Goal: Task Accomplishment & Management: Complete application form

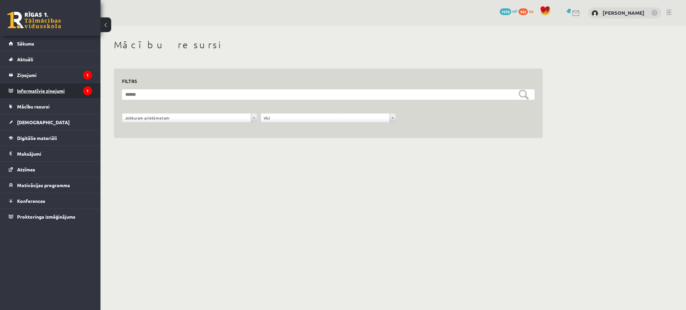
click at [72, 88] on legend "Informatīvie ziņojumi 1" at bounding box center [54, 90] width 75 height 15
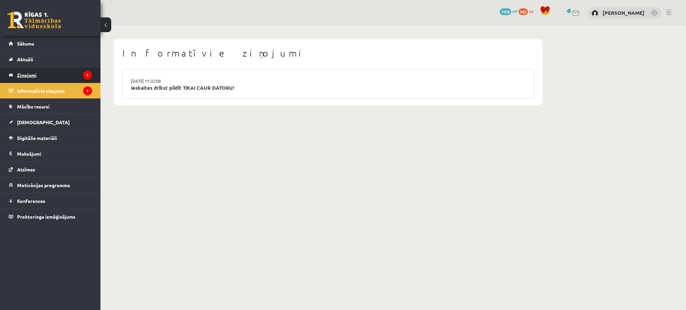
click at [66, 77] on legend "Ziņojumi 1" at bounding box center [54, 74] width 75 height 15
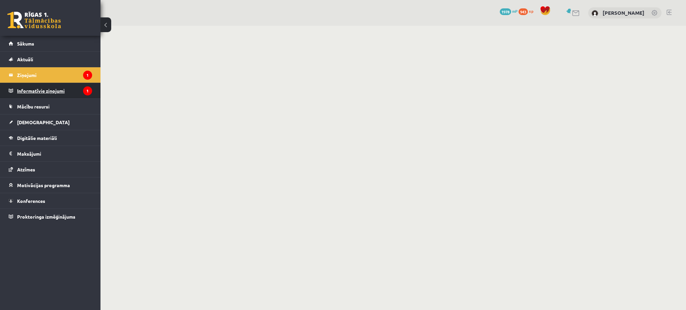
click at [65, 90] on legend "Informatīvie ziņojumi 1" at bounding box center [54, 90] width 75 height 15
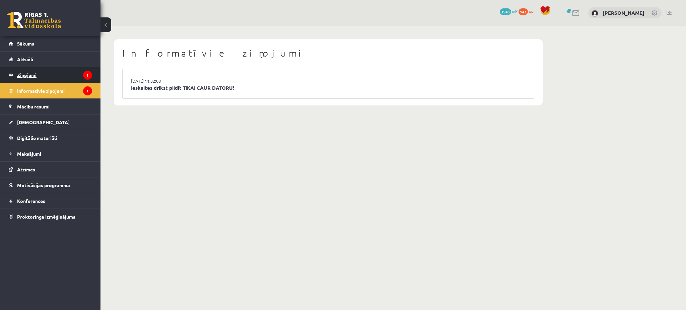
click at [65, 78] on legend "Ziņojumi 1" at bounding box center [54, 74] width 75 height 15
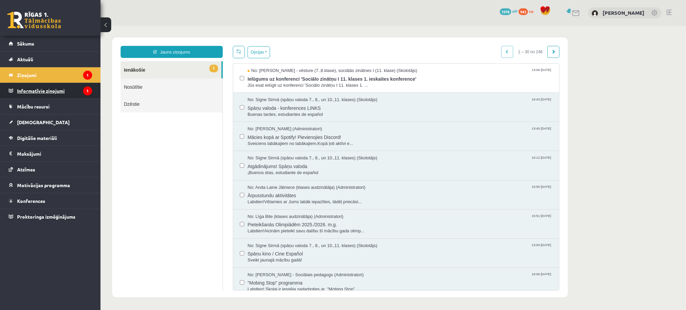
click at [73, 87] on legend "Informatīvie ziņojumi 1" at bounding box center [54, 90] width 75 height 15
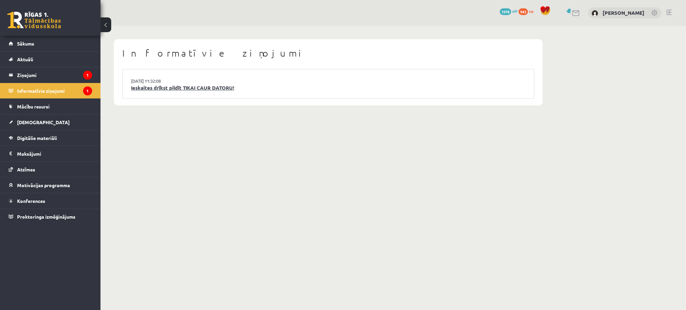
click at [142, 90] on link "Ieskaites drīkst pildīt TIKAI CAUR DATORU!" at bounding box center [328, 88] width 395 height 8
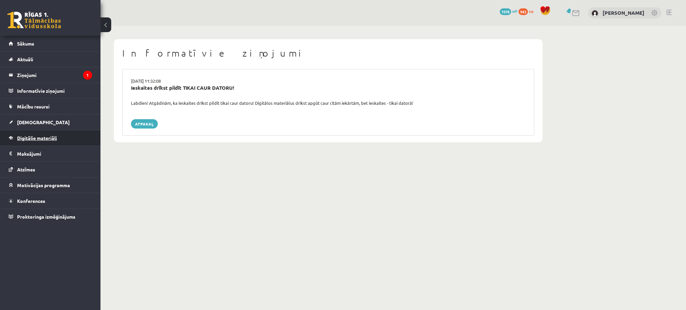
click at [76, 139] on link "Digitālie materiāli" at bounding box center [50, 137] width 83 height 15
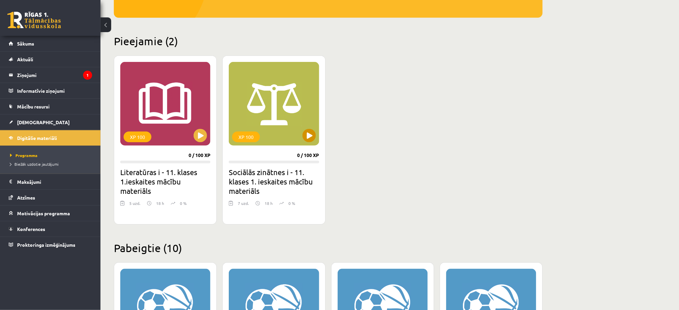
scroll to position [134, 0]
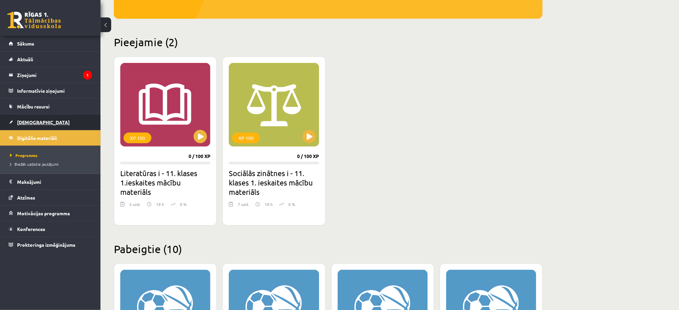
click at [51, 123] on link "[DEMOGRAPHIC_DATA]" at bounding box center [50, 122] width 83 height 15
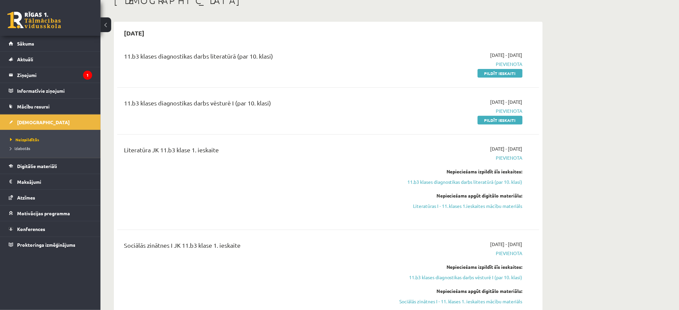
scroll to position [40, 0]
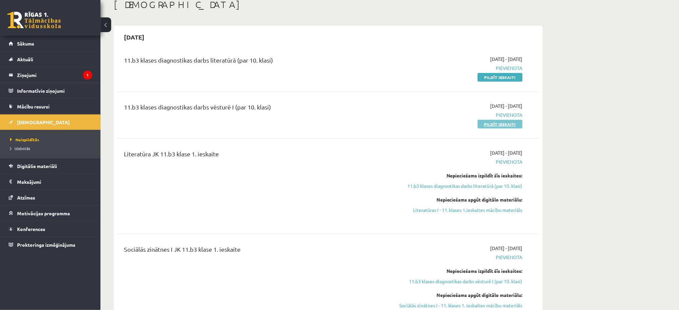
click at [496, 120] on link "Pildīt ieskaiti" at bounding box center [500, 124] width 45 height 9
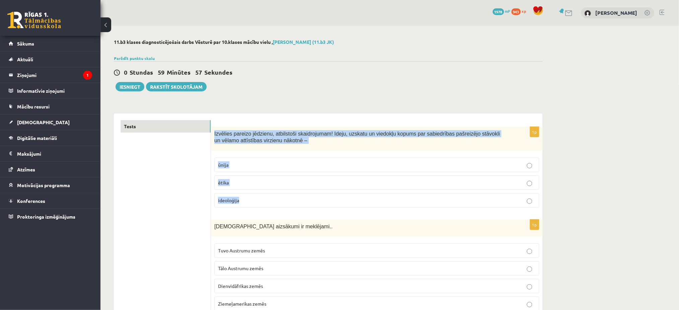
drag, startPoint x: 213, startPoint y: 133, endPoint x: 296, endPoint y: 197, distance: 104.4
click at [296, 197] on div "1p Izvēlies pareizo jēdzienu, atbilstoši skaidrojumam! Ideju, uzskatu un viedok…" at bounding box center [377, 170] width 332 height 86
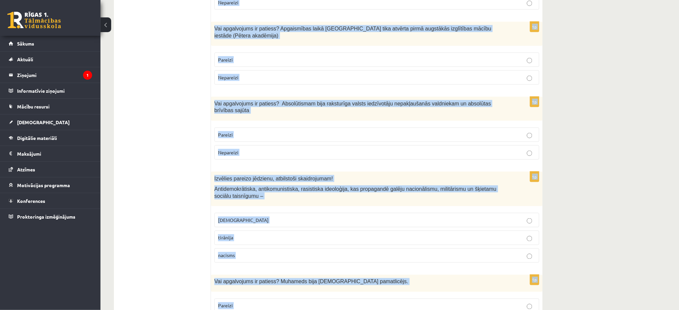
scroll to position [2204, 0]
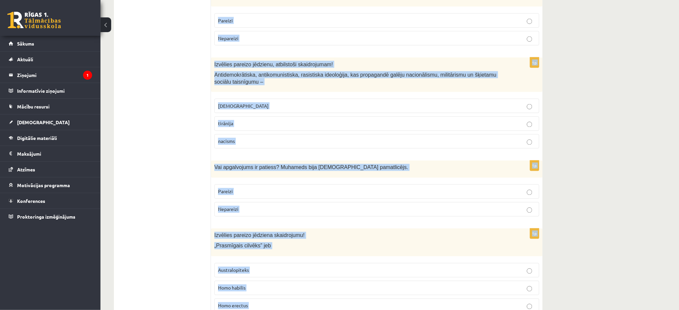
drag, startPoint x: 213, startPoint y: 135, endPoint x: 307, endPoint y: 280, distance: 173.2
copy form "Izvēlies pareizo jēdzienu, atbilstoši skaidrojumam! Ideju, uzskatu un viedokļu …"
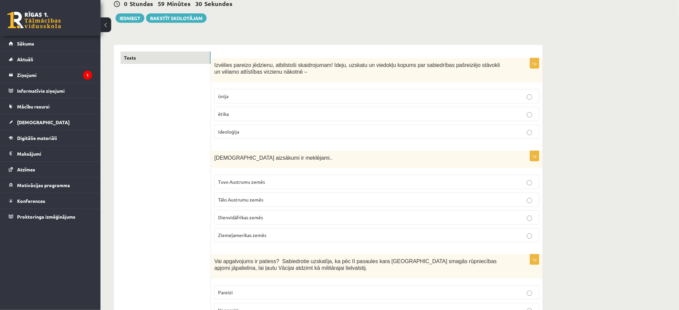
scroll to position [77, 0]
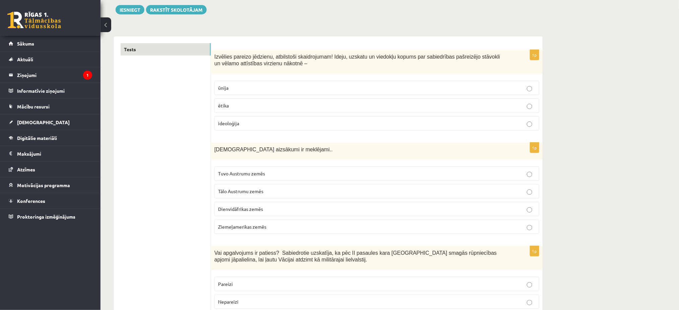
click at [227, 123] on span "ideoloģija" at bounding box center [228, 123] width 21 height 6
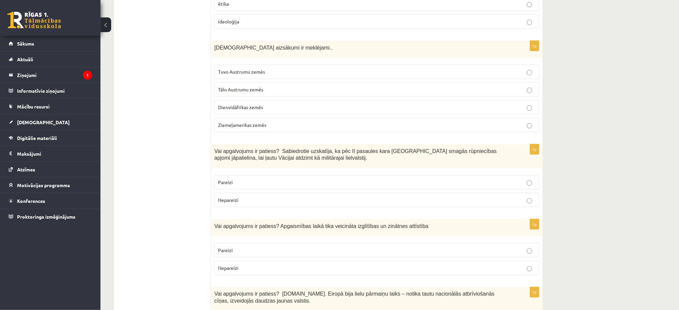
scroll to position [192, 0]
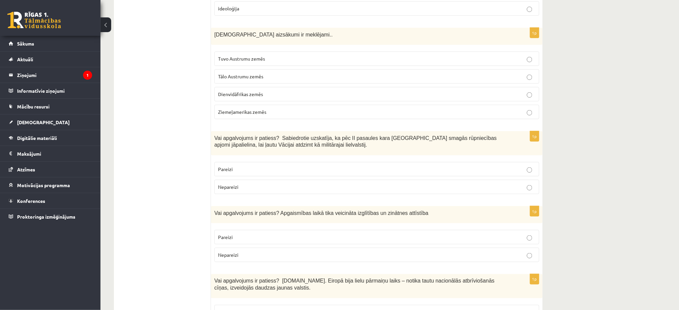
click at [237, 59] on span "Tuvo Austrumu zemēs" at bounding box center [241, 59] width 47 height 6
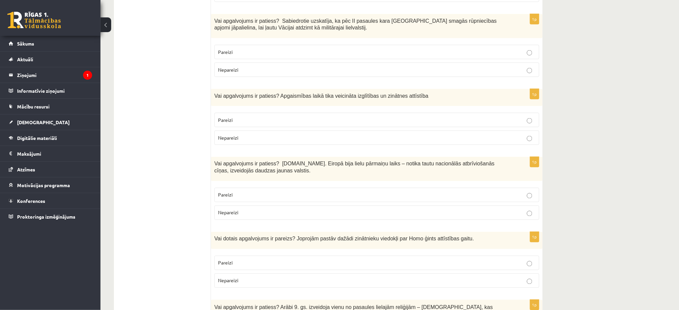
scroll to position [310, 0]
click at [218, 73] on label "Nepareizi" at bounding box center [376, 69] width 325 height 14
click at [255, 112] on label "Pareizi" at bounding box center [376, 119] width 325 height 14
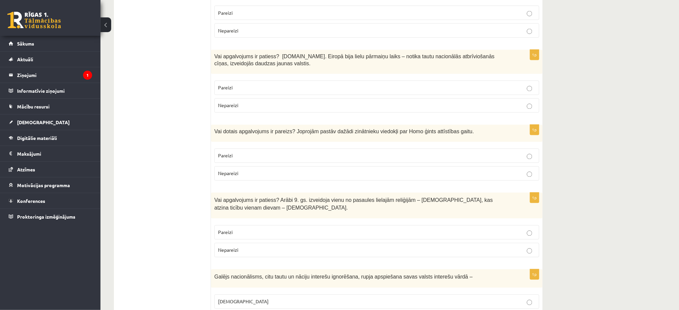
scroll to position [421, 0]
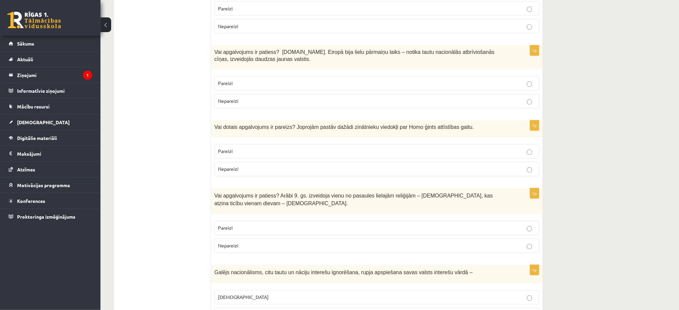
click at [297, 79] on label "Pareizi" at bounding box center [376, 83] width 325 height 14
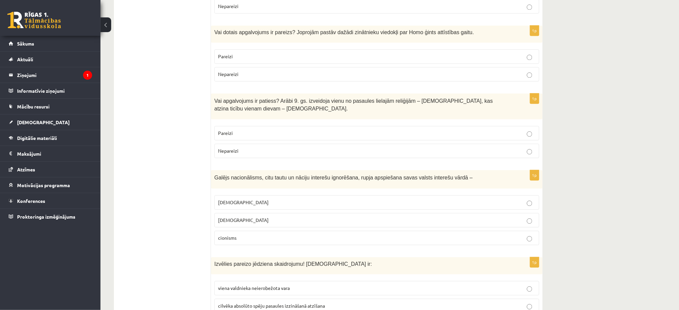
scroll to position [516, 0]
click at [288, 59] on p "Pareizi" at bounding box center [377, 56] width 318 height 7
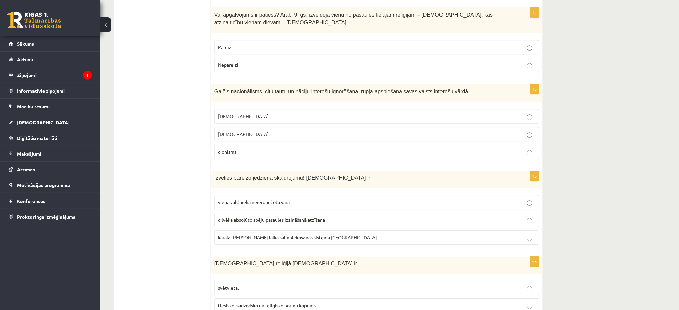
scroll to position [607, 0]
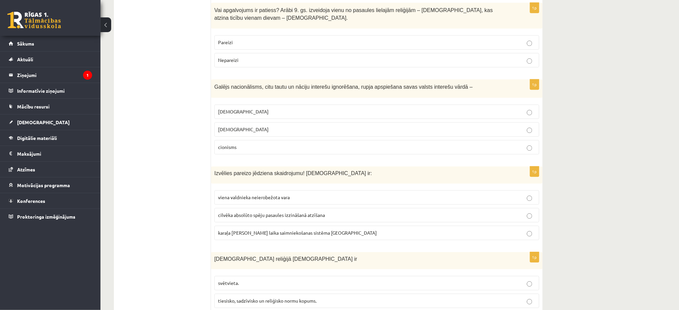
click at [235, 63] on span "Nepareizi" at bounding box center [228, 60] width 20 height 6
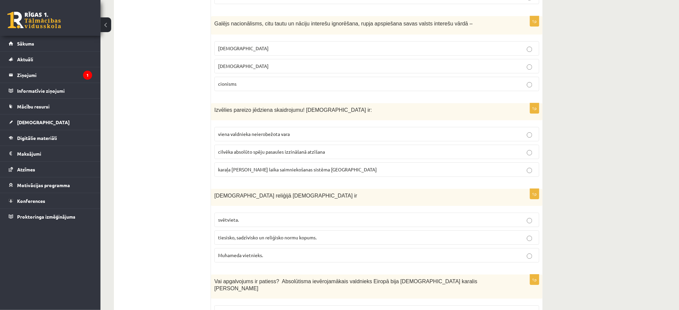
scroll to position [677, 0]
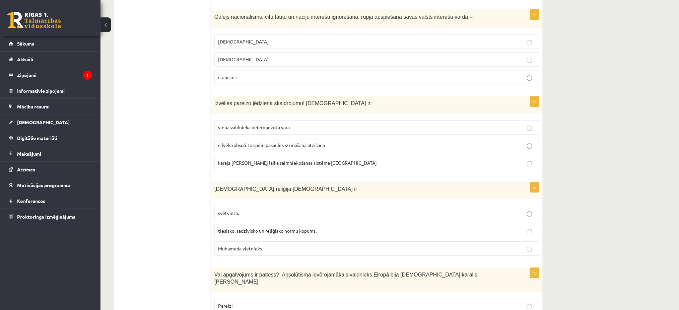
click at [231, 45] on p "šovinisms" at bounding box center [377, 41] width 318 height 7
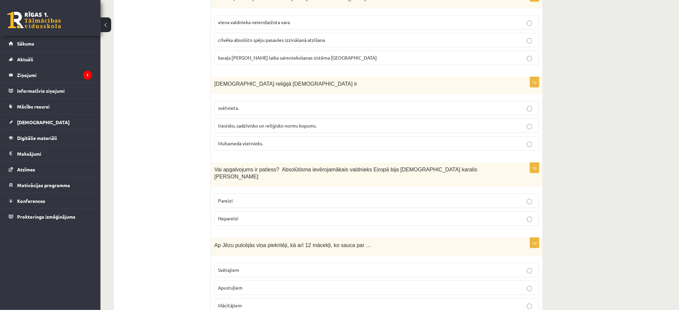
scroll to position [784, 0]
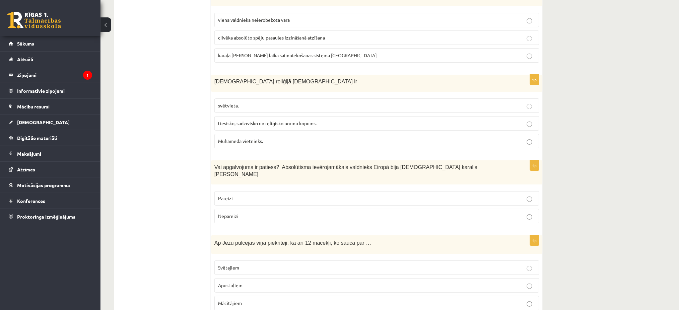
click at [223, 21] on span "viena valdnieka neierobežota vara" at bounding box center [254, 20] width 72 height 6
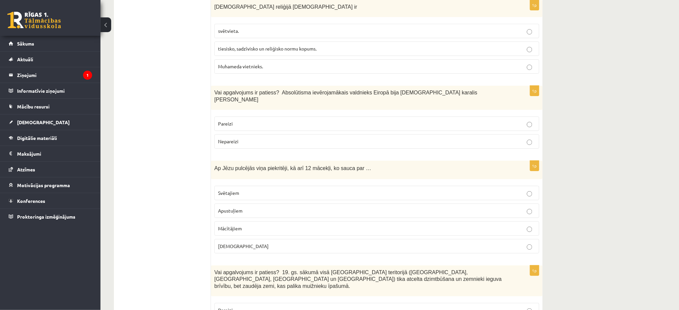
scroll to position [860, 0]
click at [227, 44] on label "tiesisko, sadzīvisko un reliģisko normu kopums." at bounding box center [376, 48] width 325 height 14
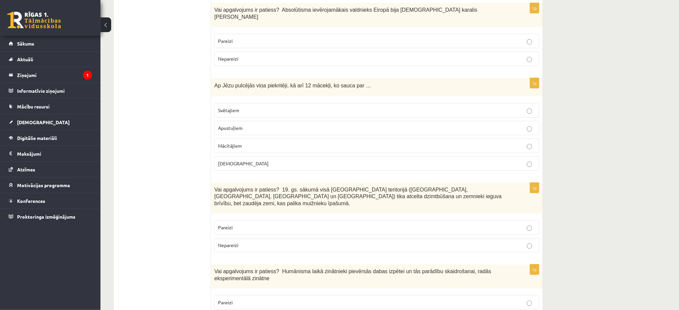
scroll to position [945, 0]
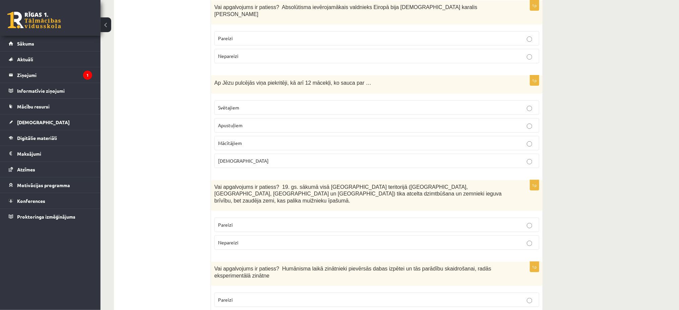
click at [248, 35] on p "Pareizi" at bounding box center [377, 38] width 318 height 7
click at [235, 118] on label "Apustuļiem" at bounding box center [376, 125] width 325 height 14
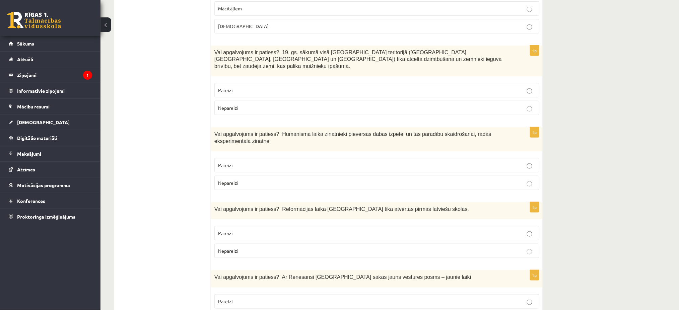
scroll to position [1093, 0]
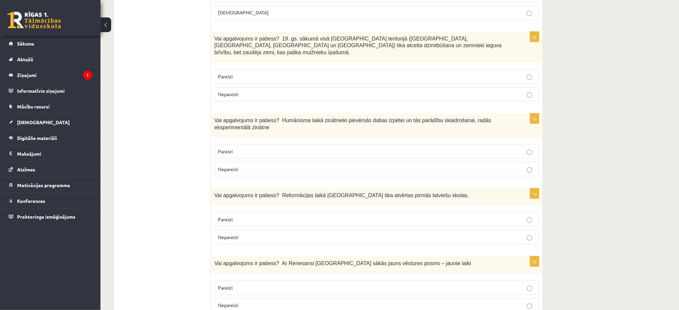
click at [269, 91] on p "Nepareizi" at bounding box center [377, 94] width 318 height 7
click at [260, 144] on label "Pareizi" at bounding box center [376, 151] width 325 height 14
click at [241, 216] on p "Pareizi" at bounding box center [377, 219] width 318 height 7
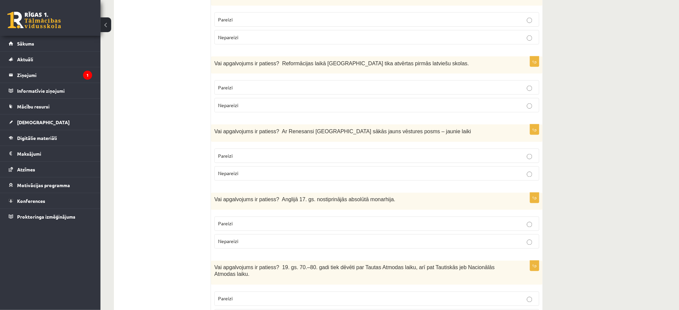
scroll to position [1226, 0]
click at [266, 152] on p "Pareizi" at bounding box center [377, 155] width 318 height 7
click at [245, 238] on p "Nepareizi" at bounding box center [377, 241] width 318 height 7
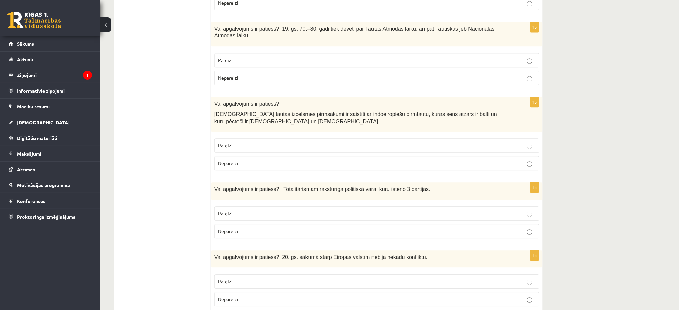
scroll to position [1465, 0]
click at [239, 52] on label "Pareizi" at bounding box center [376, 59] width 325 height 14
click at [228, 142] on span "Pareizi" at bounding box center [225, 145] width 15 height 6
click at [239, 224] on label "Nepareizi" at bounding box center [376, 231] width 325 height 14
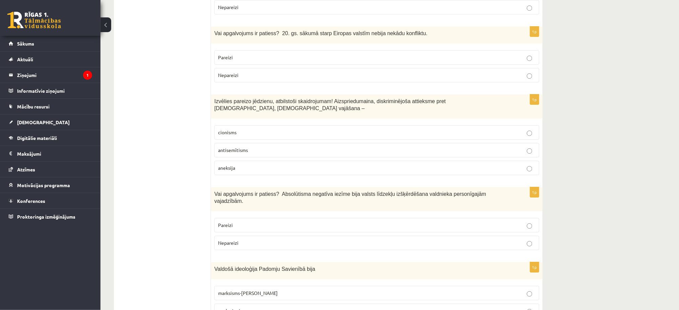
scroll to position [1696, 0]
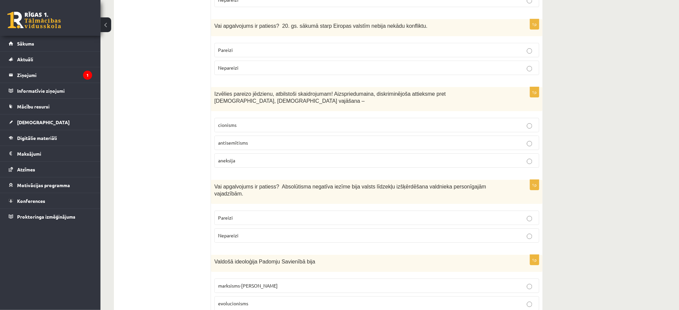
click at [245, 64] on p "Nepareizi" at bounding box center [377, 67] width 318 height 7
click at [248, 139] on p "antisemītisms" at bounding box center [377, 142] width 318 height 7
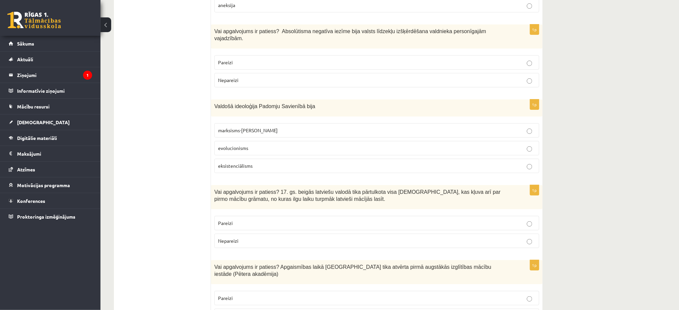
scroll to position [1851, 0]
click at [233, 59] on p "Pareizi" at bounding box center [377, 62] width 318 height 7
click at [240, 128] on span "marksisms-ļeņinisms" at bounding box center [248, 131] width 60 height 6
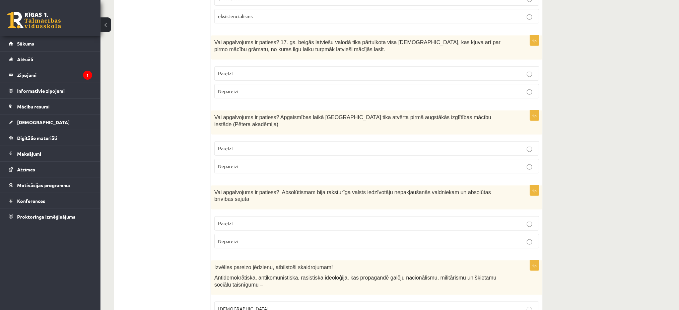
scroll to position [2005, 0]
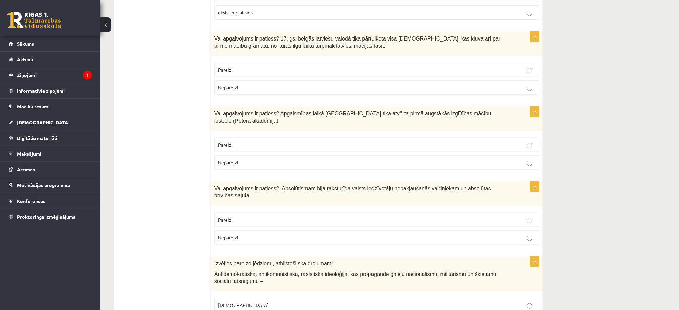
click at [252, 66] on p "Pareizi" at bounding box center [377, 69] width 318 height 7
click at [239, 141] on p "Pareizi" at bounding box center [377, 144] width 318 height 7
click at [235, 235] on span "Nepareizi" at bounding box center [228, 238] width 20 height 6
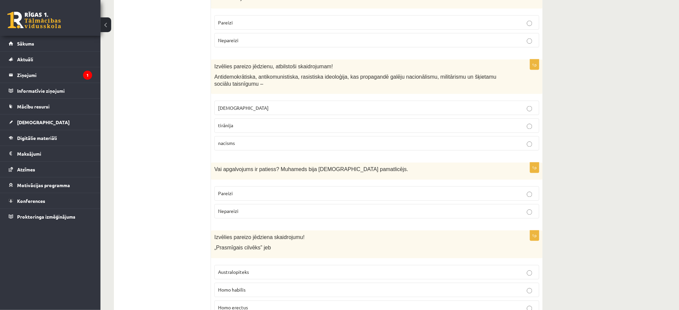
scroll to position [2204, 0]
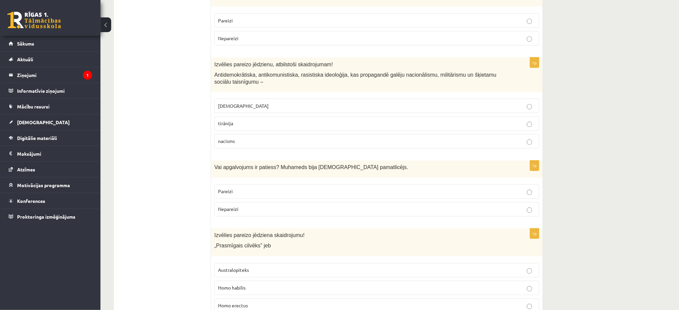
click at [237, 285] on span "Homo habilis" at bounding box center [231, 288] width 27 height 6
click at [231, 189] on span "Pareizi" at bounding box center [225, 192] width 15 height 6
click at [248, 103] on p "fašisms" at bounding box center [377, 106] width 318 height 7
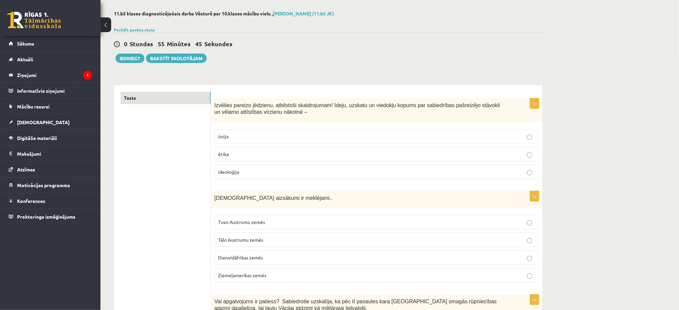
scroll to position [0, 0]
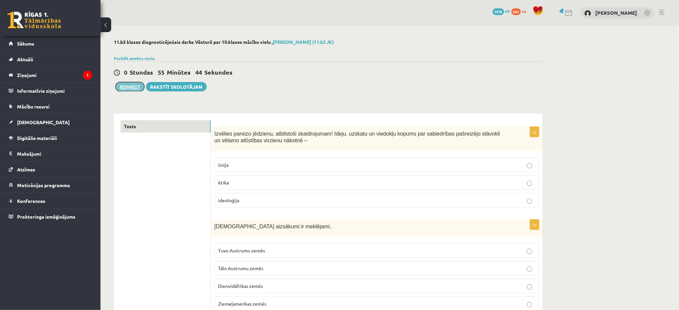
click at [130, 88] on button "Iesniegt" at bounding box center [130, 86] width 29 height 9
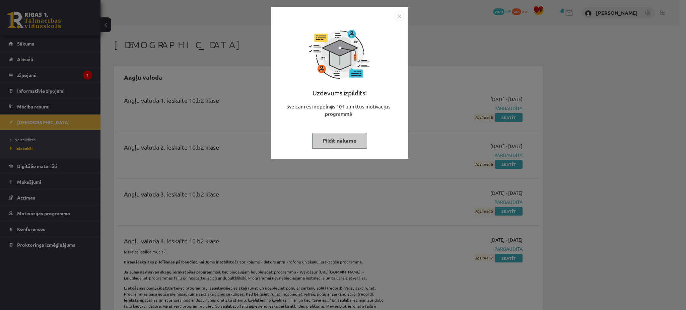
click at [345, 146] on button "Pildīt nākamo" at bounding box center [339, 140] width 55 height 15
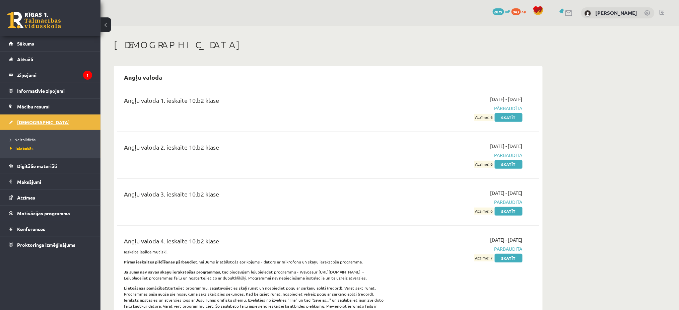
click at [61, 124] on link "[DEMOGRAPHIC_DATA]" at bounding box center [50, 122] width 83 height 15
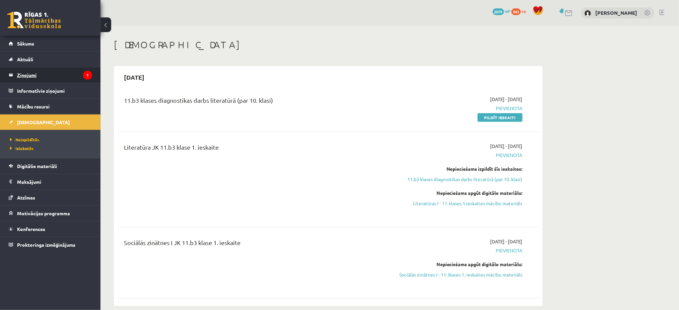
click at [54, 74] on legend "Ziņojumi 1" at bounding box center [54, 74] width 75 height 15
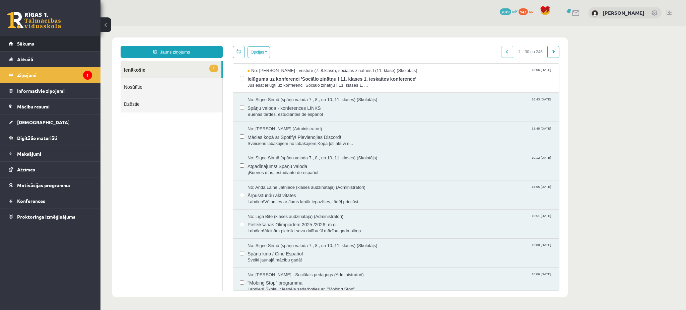
click at [40, 42] on link "Sākums" at bounding box center [50, 43] width 83 height 15
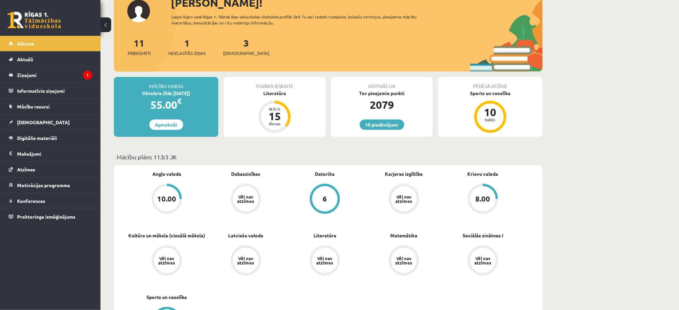
scroll to position [57, 0]
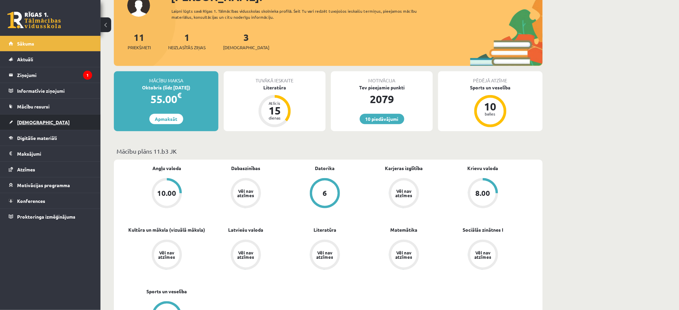
click at [71, 127] on link "[DEMOGRAPHIC_DATA]" at bounding box center [50, 122] width 83 height 15
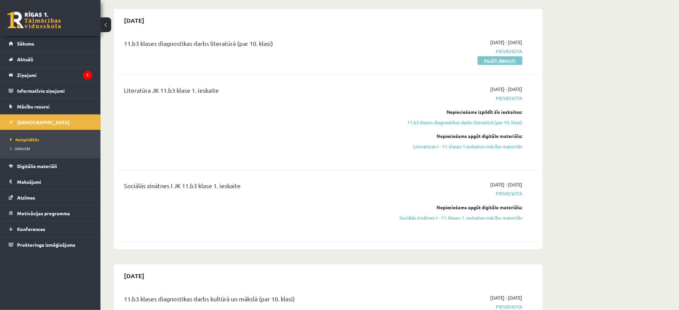
click at [499, 64] on link "Pildīt ieskaiti" at bounding box center [500, 60] width 45 height 9
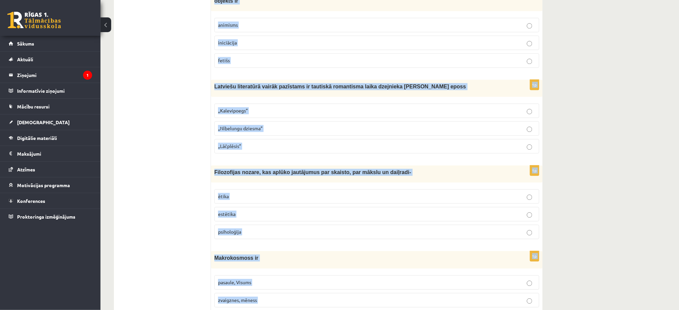
scroll to position [2485, 0]
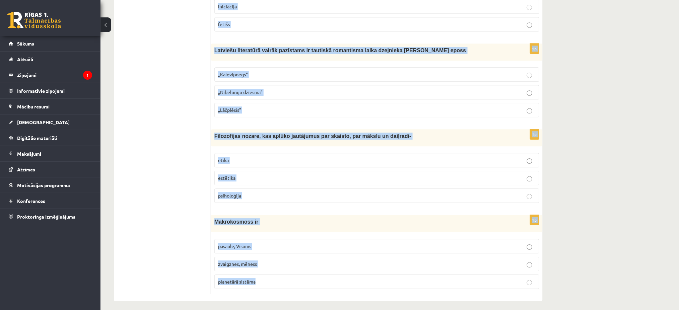
drag, startPoint x: 214, startPoint y: 132, endPoint x: 283, endPoint y: 275, distance: 158.9
copy form "Renesansē viena no populārākajām dzejas formām ir sonets oda balāde 1p Tēma ir …"
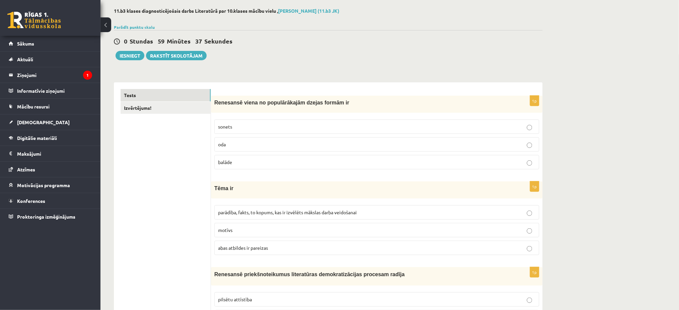
scroll to position [0, 0]
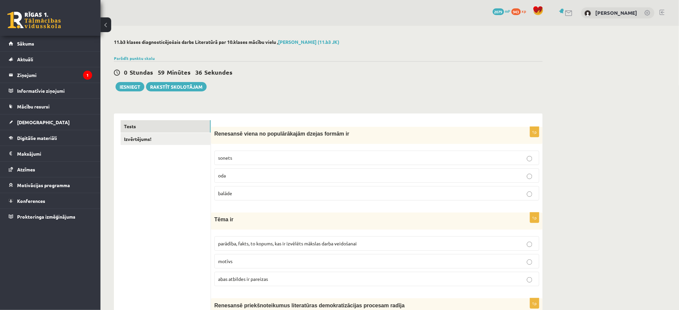
click at [255, 160] on p "sonets" at bounding box center [377, 157] width 318 height 7
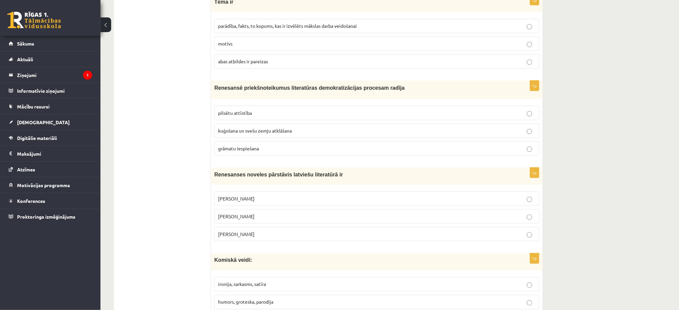
scroll to position [216, 0]
drag, startPoint x: 162, startPoint y: 93, endPoint x: 246, endPoint y: 30, distance: 104.4
click at [246, 30] on p "parādība, fakts, to kopums, kas ir izvēlēts mākslas darba veidošanai" at bounding box center [377, 27] width 318 height 7
click at [260, 152] on p "grāmatu iespiešana" at bounding box center [377, 149] width 318 height 7
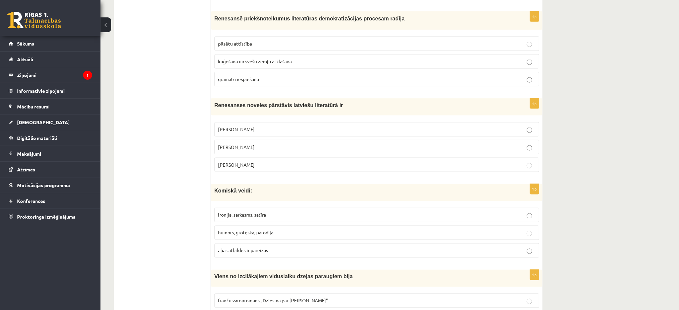
scroll to position [288, 0]
click at [247, 166] on p "Jānis Ezeriņš" at bounding box center [377, 164] width 318 height 7
click at [245, 248] on span "abas atbildes ir pareizas" at bounding box center [243, 250] width 50 height 6
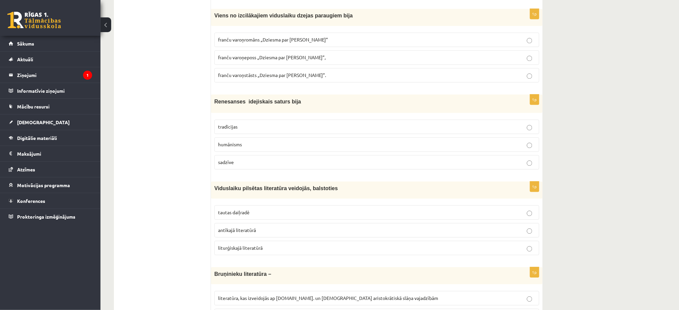
scroll to position [552, 0]
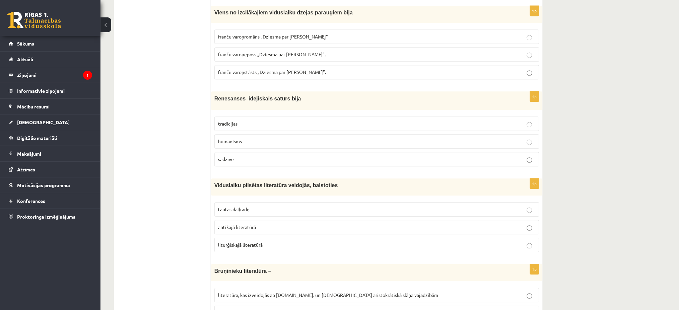
click at [273, 57] on p "franču varoņeposs „Dziesma par Rolandu”," at bounding box center [377, 54] width 318 height 7
click at [239, 145] on p "humānisms" at bounding box center [377, 141] width 318 height 7
click at [236, 210] on span "tautas daiļradē" at bounding box center [234, 209] width 32 height 6
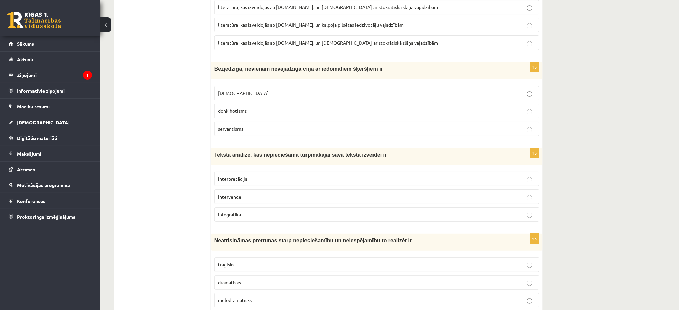
scroll to position [840, 0]
click at [321, 41] on span "literatūra, kas izveidojās ap 12.gs. un kalpoja aristokrātiskā slāņa vajadzībām" at bounding box center [328, 42] width 220 height 6
click at [242, 109] on span "donkihotisms" at bounding box center [232, 111] width 28 height 6
click at [227, 186] on label "interpretācija" at bounding box center [376, 179] width 325 height 14
click at [249, 260] on label "traģisks" at bounding box center [376, 264] width 325 height 14
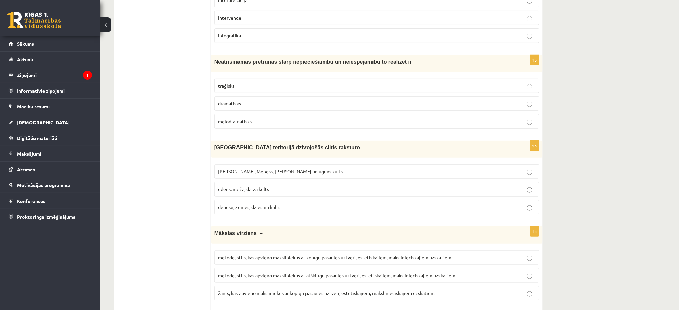
scroll to position [1023, 0]
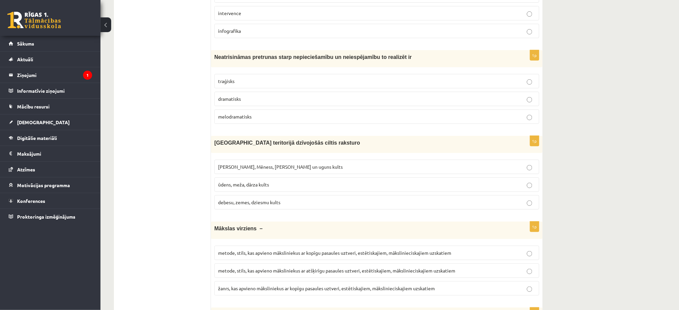
click at [224, 164] on label "Saules, Mēness, Pērkona un uguns kults" at bounding box center [376, 167] width 325 height 14
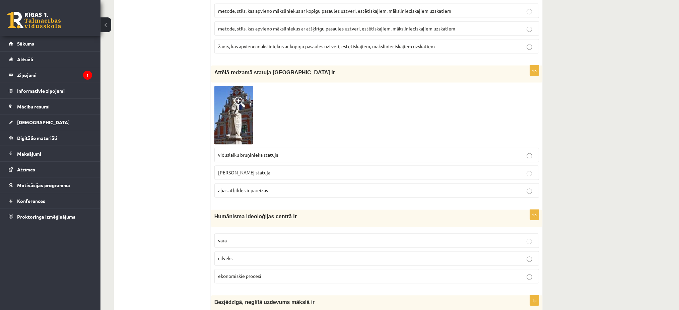
scroll to position [1266, 0]
click at [380, 32] on p "metode, stils, kas apvieno māksliniekus ar atšķirīgu pasaules uztveri, estētisk…" at bounding box center [377, 27] width 318 height 7
click at [361, 2] on fieldset "metode, stils, kas apvieno māksliniekus ar kopīgu pasaules uztveri, estētiskaji…" at bounding box center [376, 27] width 325 height 55
click at [361, 8] on p "metode, stils, kas apvieno māksliniekus ar kopīgu pasaules uztveri, estētiskaji…" at bounding box center [377, 10] width 318 height 7
click at [248, 171] on p "Rolanda statuja" at bounding box center [377, 172] width 318 height 7
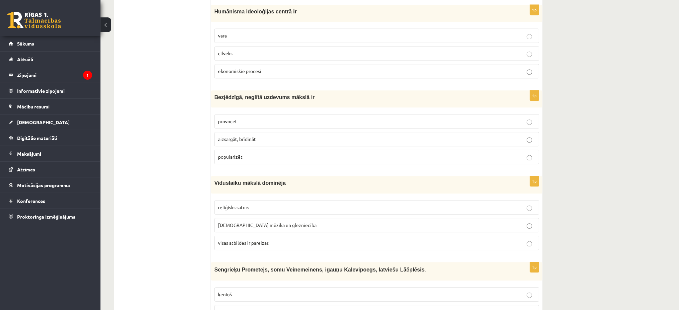
scroll to position [1472, 0]
click at [231, 54] on span "cilvēks" at bounding box center [225, 52] width 14 height 6
click at [240, 124] on p "provocēt" at bounding box center [377, 120] width 318 height 7
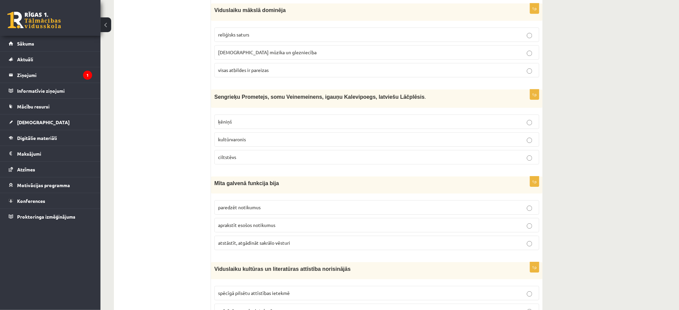
scroll to position [1645, 0]
click at [239, 64] on label "visas atbildes ir pareizas" at bounding box center [376, 69] width 325 height 14
click at [260, 134] on label "kultūrvaronis" at bounding box center [376, 138] width 325 height 14
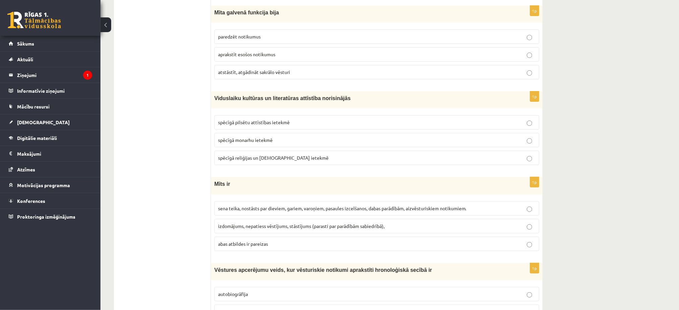
scroll to position [1816, 0]
click at [234, 78] on label "atstāstīt, atgādināt sakrālo vēsturi" at bounding box center [376, 71] width 325 height 14
click at [247, 159] on span "spēcīgā reliģijas un baznīcas ietekmē" at bounding box center [273, 157] width 111 height 6
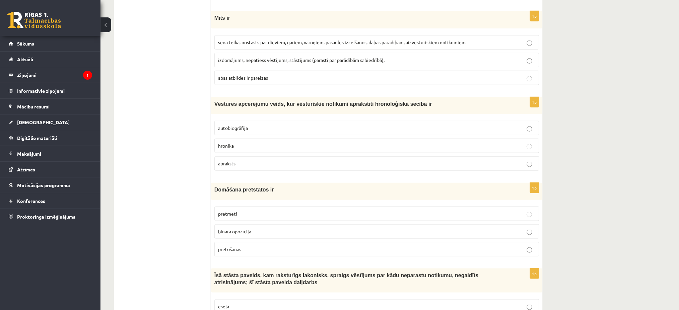
scroll to position [1982, 0]
click at [232, 36] on fieldset "sena teika, nostāsts par dieviem, gariem, varoņiem, pasaules izcelšanos, dabas …" at bounding box center [376, 59] width 325 height 55
click at [235, 38] on label "sena teika, nostāsts par dieviem, gariem, varoņiem, pasaules izcelšanos, dabas …" at bounding box center [376, 42] width 325 height 14
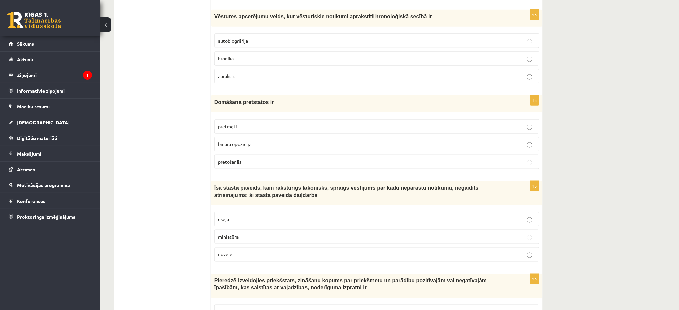
scroll to position [2070, 0]
click at [232, 60] on span "hronika" at bounding box center [226, 57] width 16 height 6
click at [233, 142] on p "binārā opozīcija" at bounding box center [377, 143] width 318 height 7
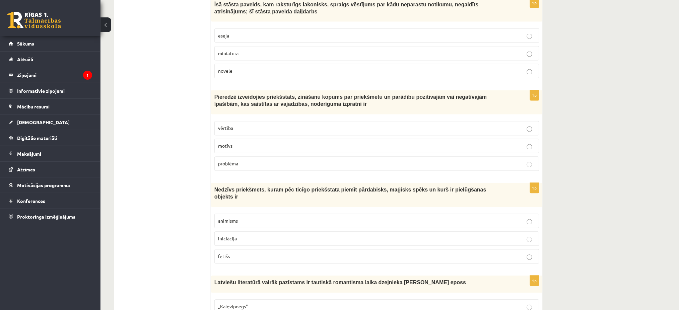
scroll to position [2253, 0]
click at [237, 71] on p "novele" at bounding box center [377, 70] width 318 height 7
click at [245, 132] on p "vērtība" at bounding box center [377, 128] width 318 height 7
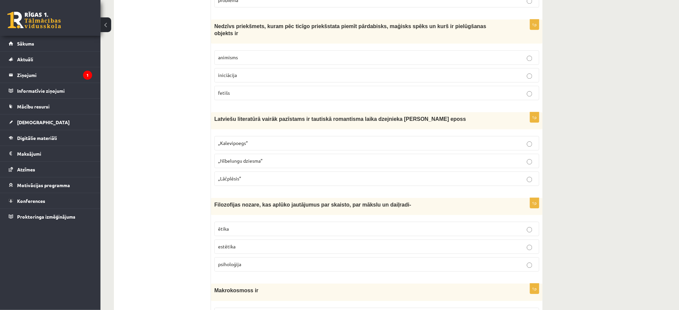
scroll to position [2433, 0]
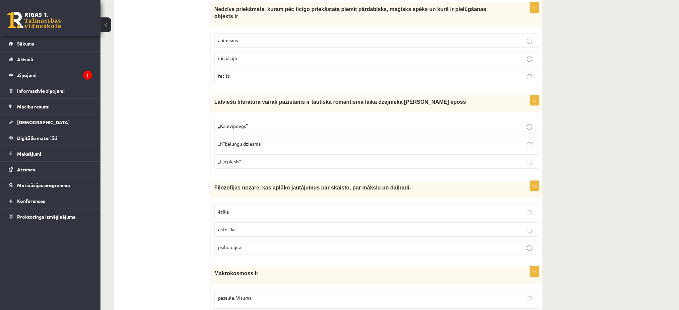
click at [226, 69] on label "fetišs" at bounding box center [376, 76] width 325 height 14
click at [244, 158] on p "„Lāčplēsis”" at bounding box center [377, 161] width 318 height 7
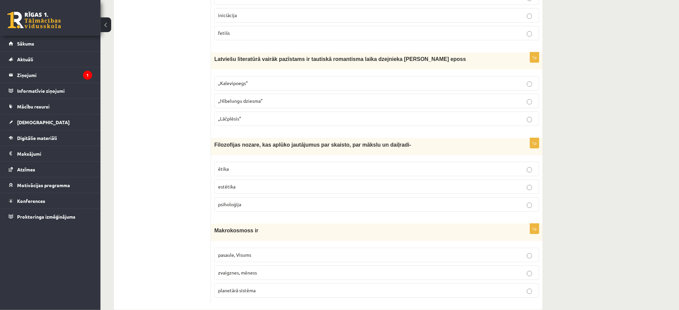
scroll to position [2485, 0]
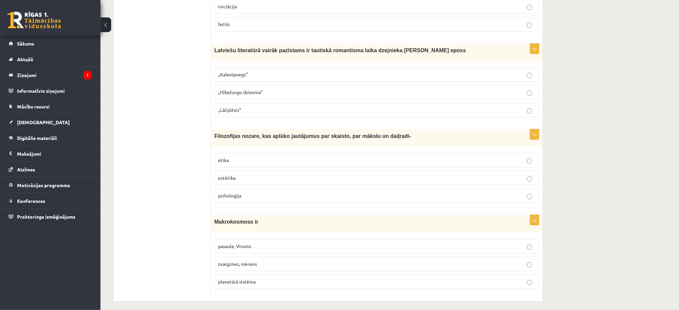
click at [234, 175] on span "estētika" at bounding box center [226, 178] width 17 height 6
click at [256, 245] on p "pasaule, Visums" at bounding box center [377, 246] width 318 height 7
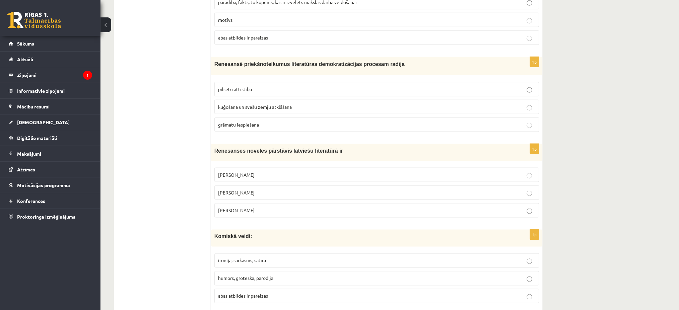
scroll to position [0, 0]
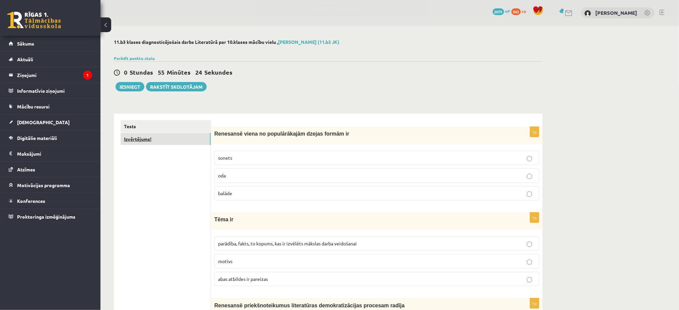
click at [158, 142] on link "Izvērtējums!" at bounding box center [166, 139] width 90 height 12
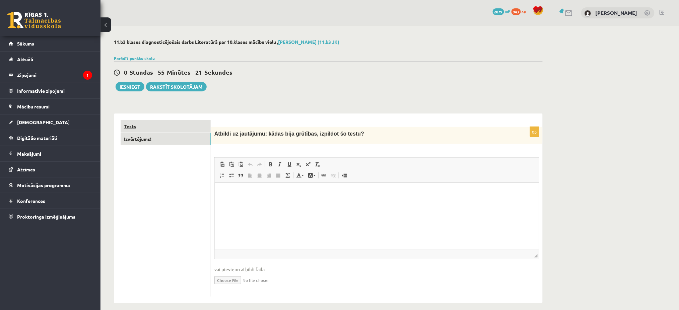
click at [138, 129] on link "Tests" at bounding box center [166, 126] width 90 height 12
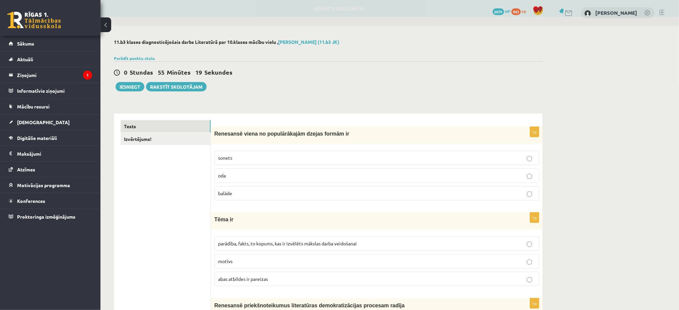
click at [137, 82] on div "Iesniegt Rakstīt skolotājam" at bounding box center [160, 86] width 93 height 9
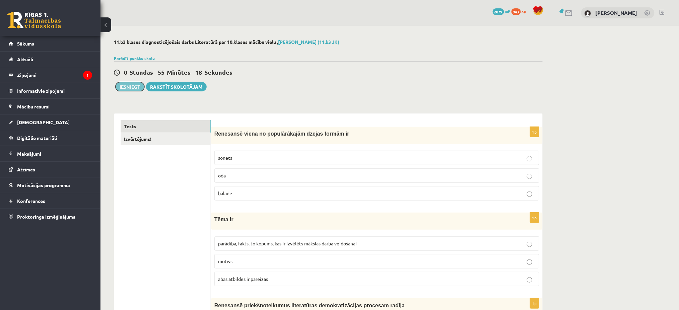
click at [135, 86] on button "Iesniegt" at bounding box center [130, 86] width 29 height 9
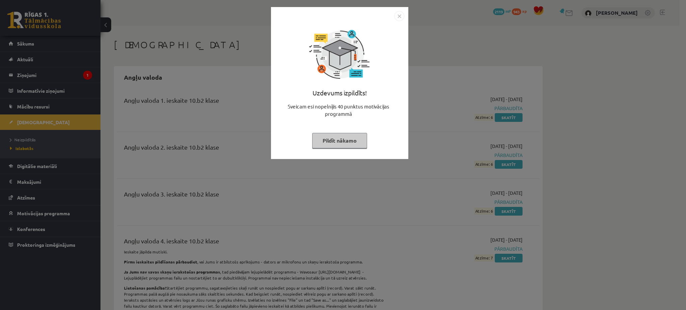
click at [329, 142] on button "Pildīt nākamo" at bounding box center [339, 140] width 55 height 15
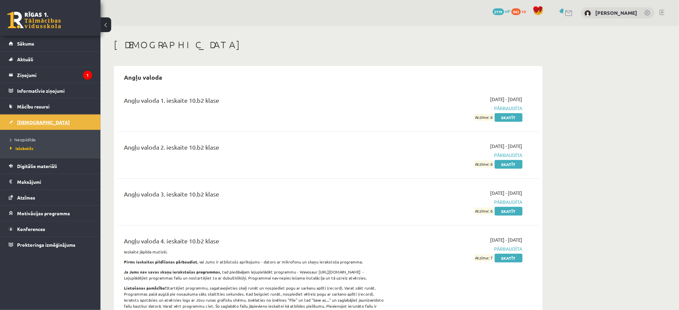
click at [56, 125] on link "[DEMOGRAPHIC_DATA]" at bounding box center [50, 122] width 83 height 15
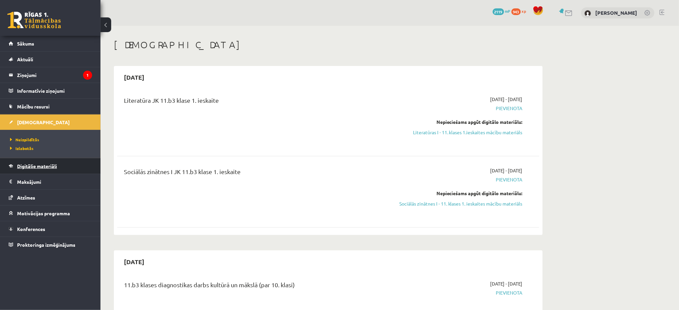
click at [70, 169] on link "Digitālie materiāli" at bounding box center [50, 166] width 83 height 15
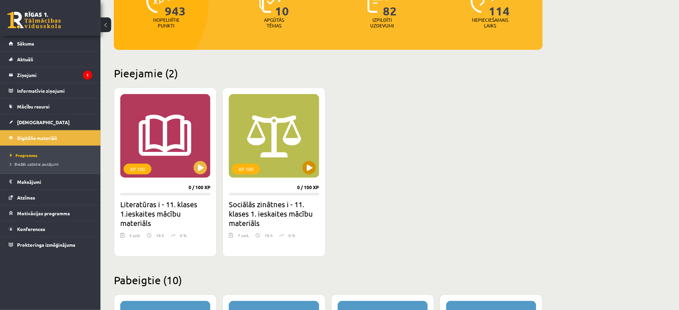
scroll to position [105, 0]
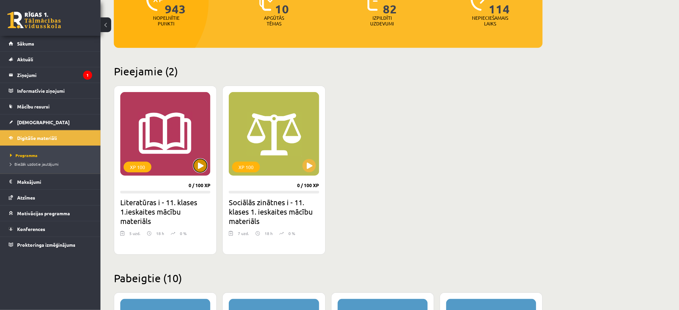
click at [202, 165] on button at bounding box center [200, 165] width 13 height 13
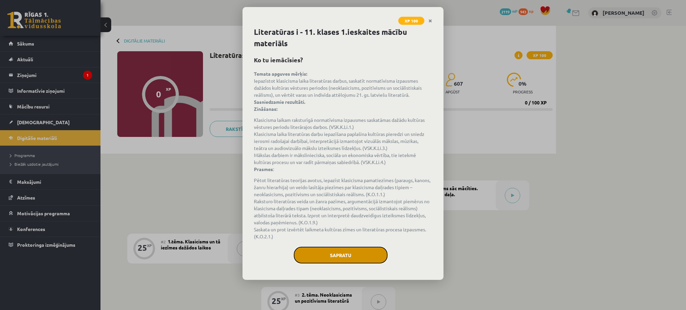
click at [356, 257] on button "Sapratu" at bounding box center [341, 255] width 94 height 17
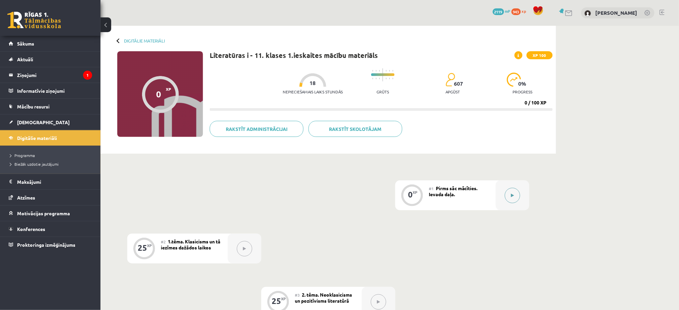
click at [503, 192] on div at bounding box center [513, 196] width 34 height 30
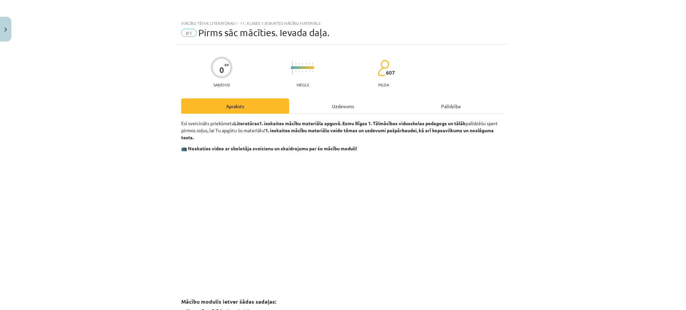
click at [339, 110] on div "Uzdevums" at bounding box center [343, 106] width 108 height 15
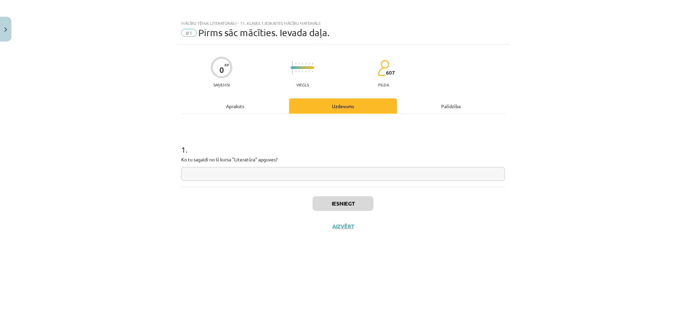
click at [280, 176] on input "text" at bounding box center [343, 174] width 324 height 14
type input "**********"
click at [329, 204] on button "Iesniegt" at bounding box center [343, 203] width 61 height 15
click at [343, 236] on button "Nākamā nodarbība" at bounding box center [343, 230] width 66 height 15
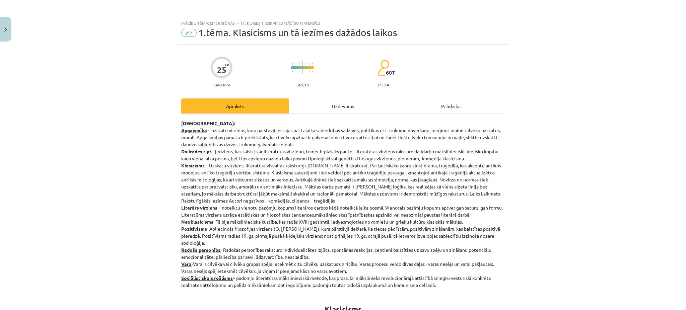
click at [333, 111] on div "Uzdevums" at bounding box center [343, 106] width 108 height 15
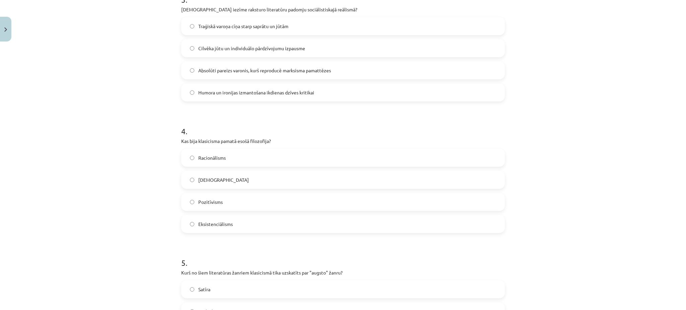
scroll to position [546, 0]
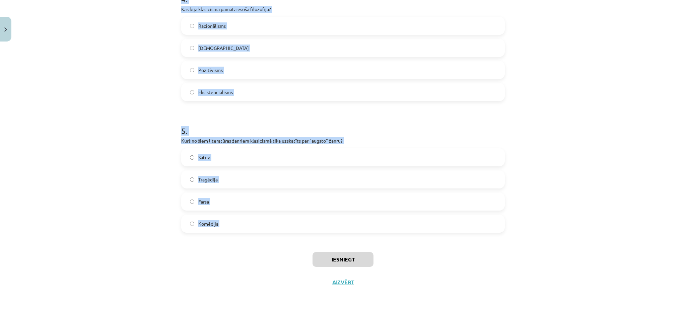
drag, startPoint x: 171, startPoint y: 143, endPoint x: 254, endPoint y: 249, distance: 134.3
click at [254, 249] on div "Mācību tēma: Literatūras i - 11. klases 1.ieskaites mācību materiāls #2 1.tēma.…" at bounding box center [343, 155] width 686 height 310
copy form "Kas klasicismā bija galvenais mākslas darba mērķis? Izklaidēt publiku Attēlot i…"
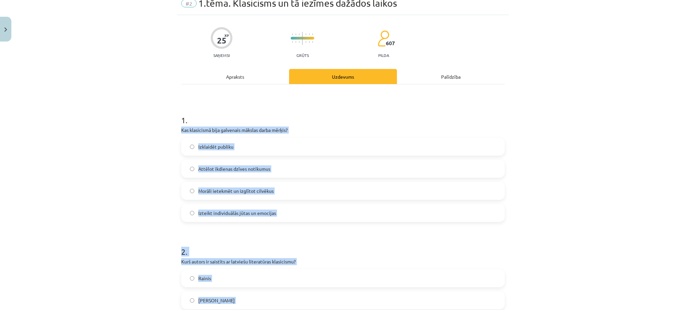
scroll to position [0, 0]
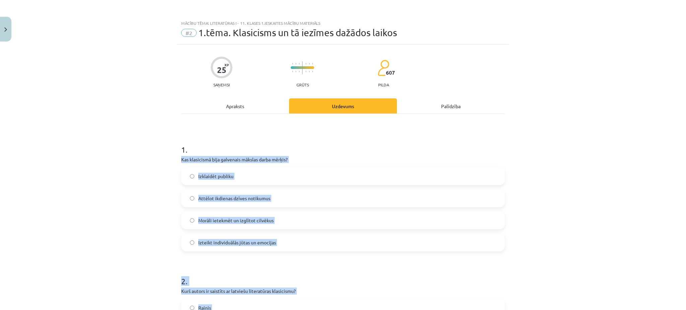
click at [140, 188] on div "Mācību tēma: Literatūras i - 11. klases 1.ieskaites mācību materiāls #2 1.tēma.…" at bounding box center [343, 155] width 686 height 310
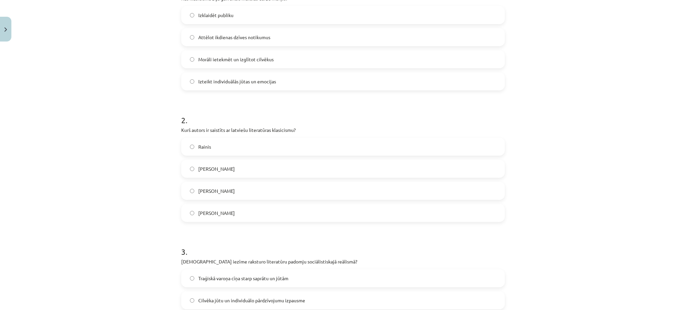
scroll to position [170, 0]
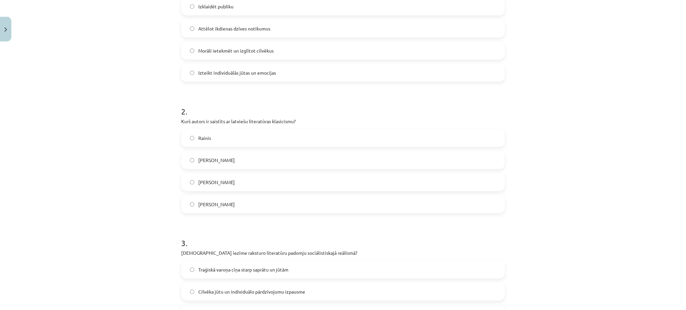
click at [228, 50] on span "Morāli ietekmēt un izglītot cilvēkus" at bounding box center [235, 50] width 75 height 7
click at [215, 161] on span "Kristofers Fīrekers" at bounding box center [216, 160] width 37 height 7
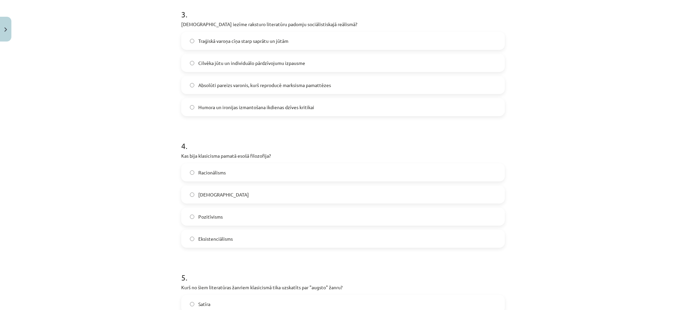
scroll to position [412, 0]
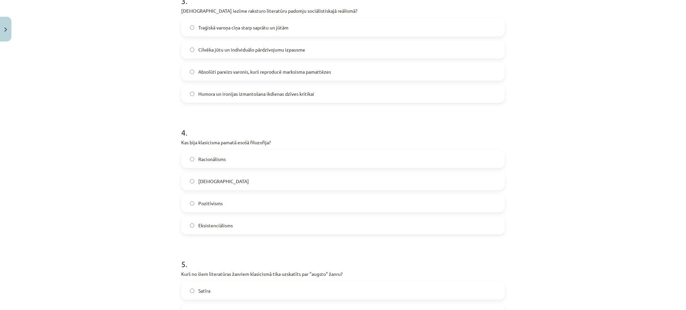
click at [226, 76] on label "Absolūti pareizs varonis, kurš reproducē marksisma pamattēzes" at bounding box center [343, 71] width 322 height 17
click at [224, 160] on label "Racionālisms" at bounding box center [343, 159] width 322 height 17
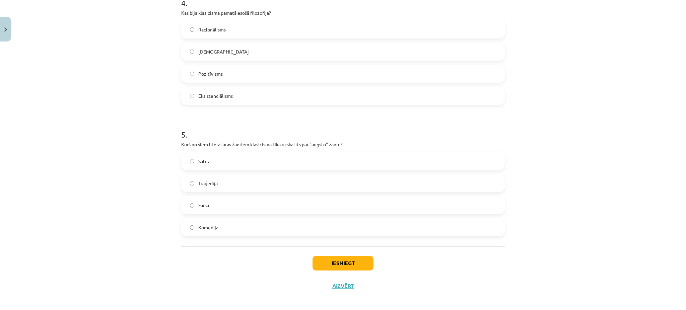
scroll to position [546, 0]
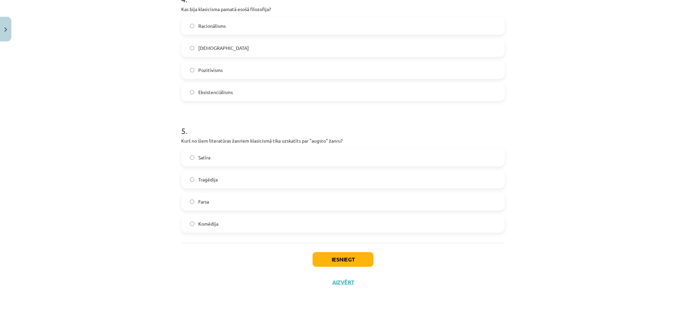
click at [204, 179] on span "Traģēdija" at bounding box center [207, 179] width 19 height 7
click at [334, 261] on button "Iesniegt" at bounding box center [343, 259] width 61 height 15
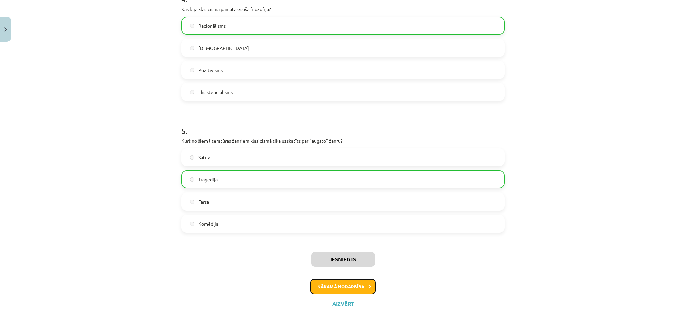
click at [358, 288] on button "Nākamā nodarbība" at bounding box center [343, 286] width 66 height 15
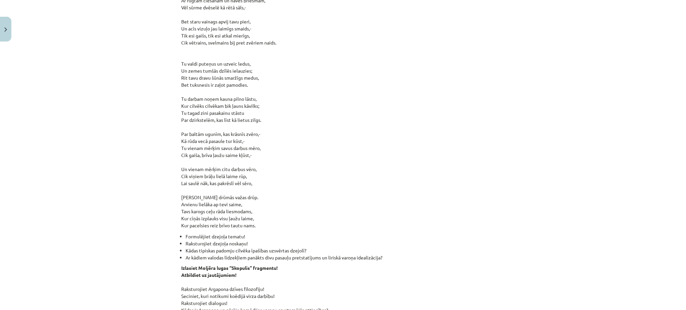
scroll to position [17, 0]
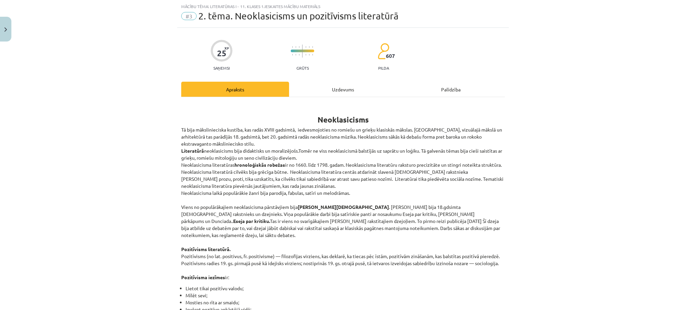
click at [336, 82] on div "Uzdevums" at bounding box center [343, 89] width 108 height 15
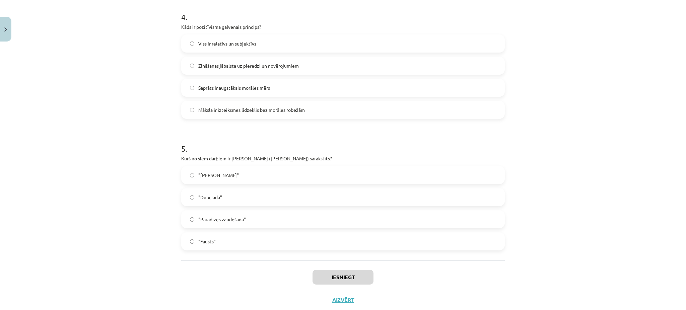
scroll to position [546, 0]
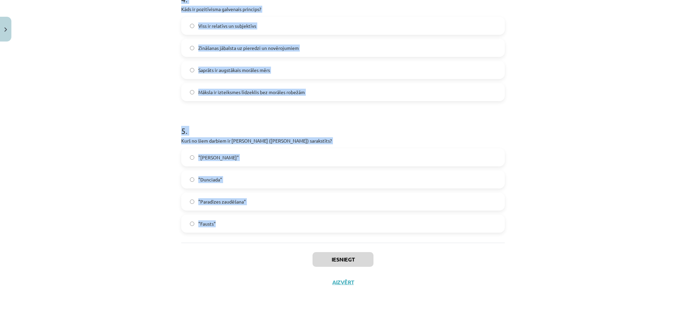
drag, startPoint x: 173, startPoint y: 143, endPoint x: 264, endPoint y: 217, distance: 117.2
click at [264, 217] on div "Mācību tēma: Literatūras i - 11. klases 1.ieskaites mācību materiāls #3 2. tēma…" at bounding box center [343, 155] width 686 height 310
copy form "Kas veido literārā darba "Straumēni" sižetu? Varoņa ceļojumi pa dažādām zemēm V…"
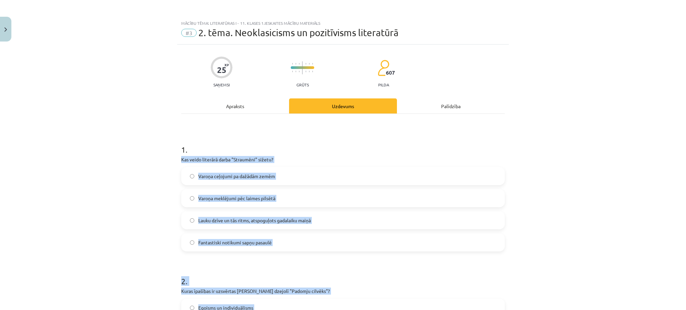
scroll to position [0, 0]
click at [97, 229] on div "Mācību tēma: Literatūras i - 11. klases 1.ieskaites mācību materiāls #3 2. tēma…" at bounding box center [343, 155] width 686 height 310
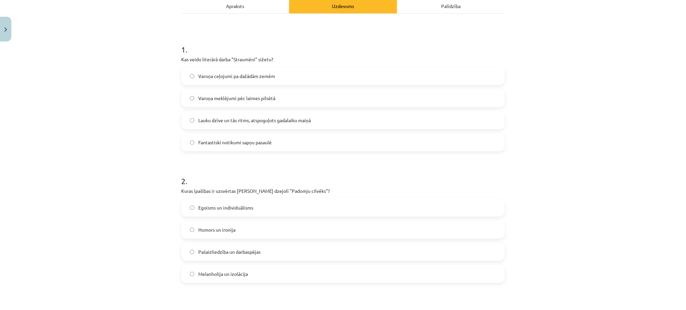
scroll to position [108, 0]
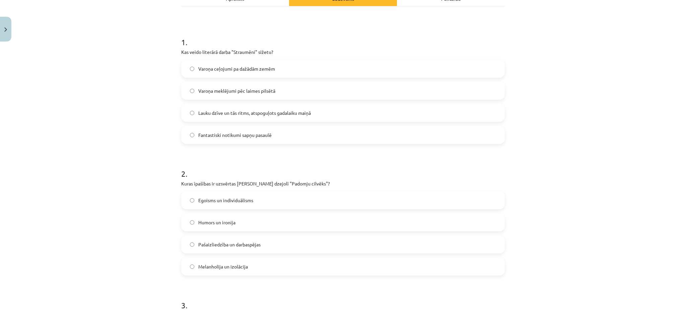
click at [220, 110] on span "Lauku dzīve un tās ritms, atspoguļots gadalaiku maiņā" at bounding box center [254, 113] width 113 height 7
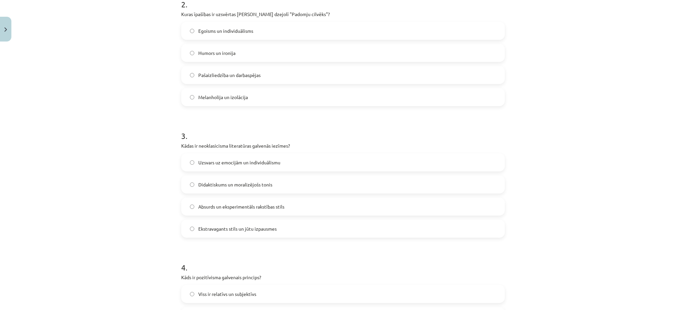
scroll to position [296, 0]
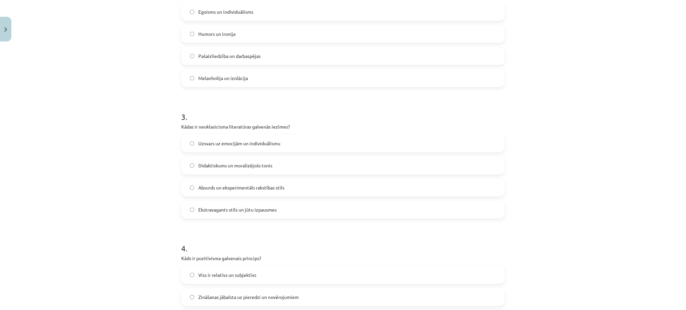
click at [206, 58] on span "Pašaizliedzība un darbaspējas" at bounding box center [229, 56] width 62 height 7
click at [201, 164] on span "Didaktiskums un moralizējošs tonis" at bounding box center [235, 165] width 74 height 7
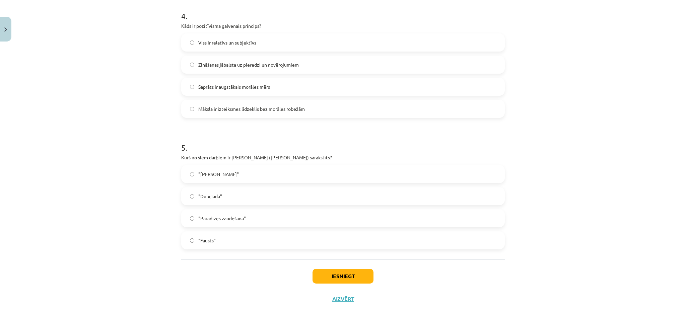
scroll to position [537, 0]
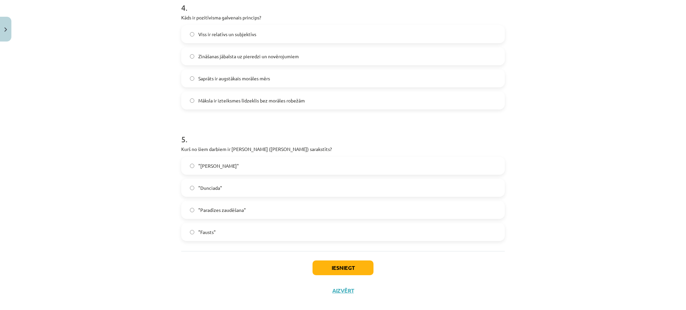
click at [225, 52] on label "Zināšanas jābalsta uz pieredzi un novērojumiem" at bounding box center [343, 56] width 322 height 17
click at [211, 196] on label ""Dunciada"" at bounding box center [343, 188] width 322 height 17
click at [348, 269] on button "Iesniegt" at bounding box center [343, 268] width 61 height 15
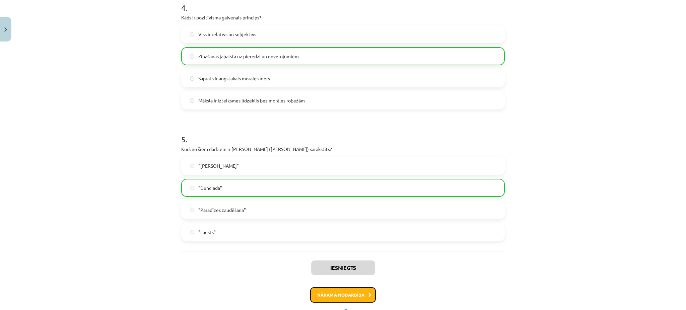
click at [360, 301] on button "Nākamā nodarbība" at bounding box center [343, 295] width 66 height 15
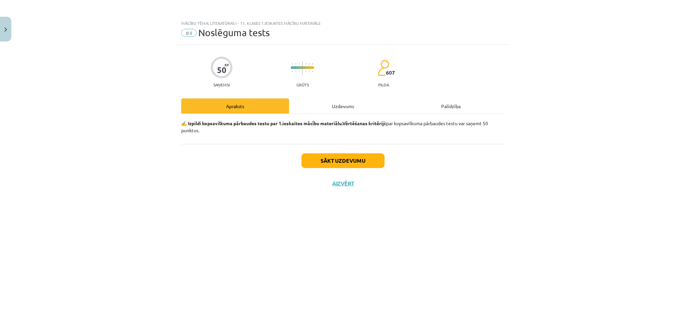
click at [335, 112] on div "Uzdevums" at bounding box center [343, 106] width 108 height 15
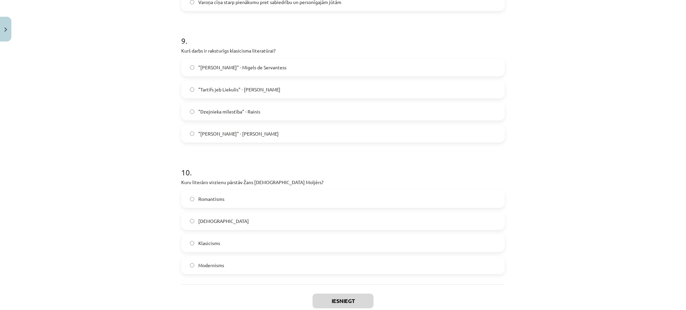
scroll to position [1204, 0]
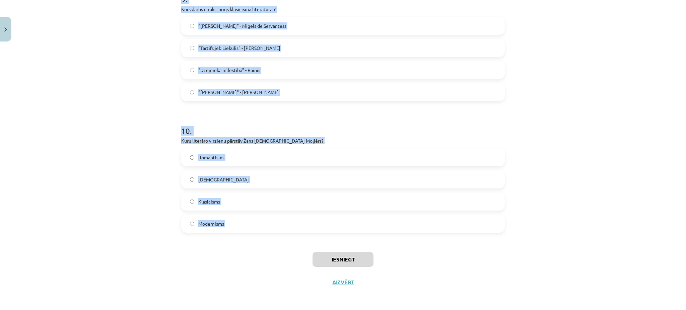
drag, startPoint x: 171, startPoint y: 155, endPoint x: 255, endPoint y: 257, distance: 131.6
click at [255, 257] on div "Mācību tēma: Literatūras i - 11. klases 1.ieskaites mācību materiāls #4 Noslēgu…" at bounding box center [343, 155] width 686 height 310
copy form "Kurš no šiem virzieniem balstījās uz pozitīvu, pieredzē balstītu zināšanu meklē…"
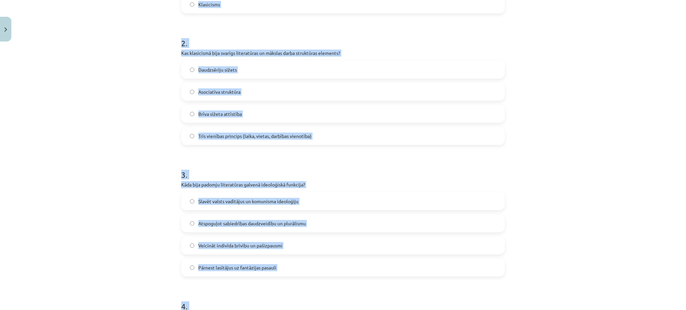
scroll to position [184, 0]
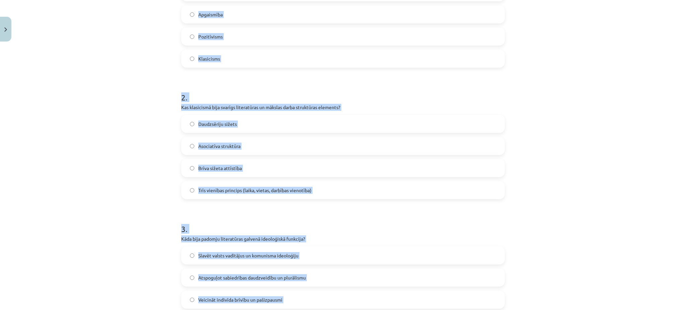
click at [76, 194] on div "Mācību tēma: Literatūras i - 11. klases 1.ieskaites mācību materiāls #4 Noslēgu…" at bounding box center [343, 155] width 686 height 310
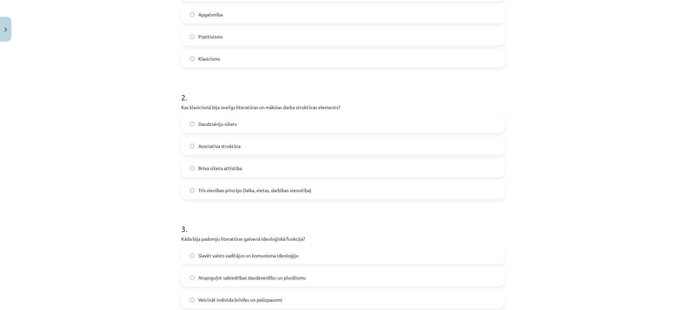
scroll to position [0, 0]
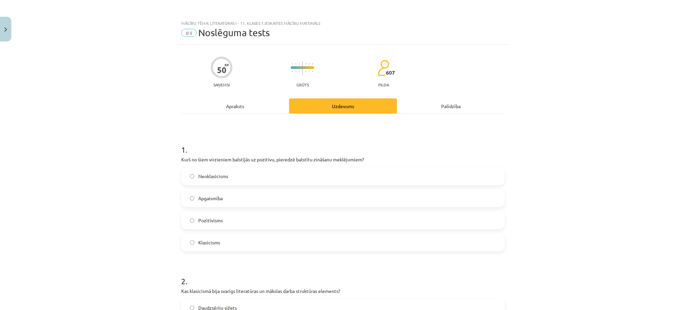
click at [220, 221] on label "Pozitīvisms" at bounding box center [343, 220] width 322 height 17
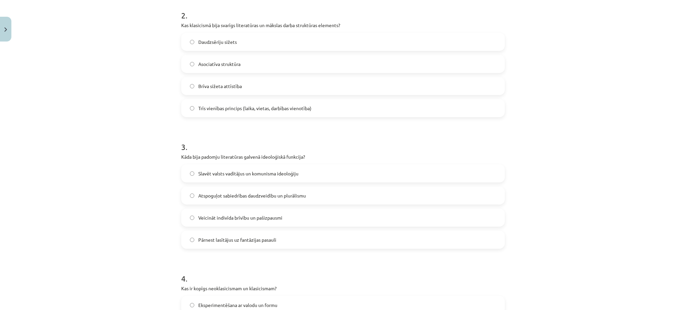
scroll to position [269, 0]
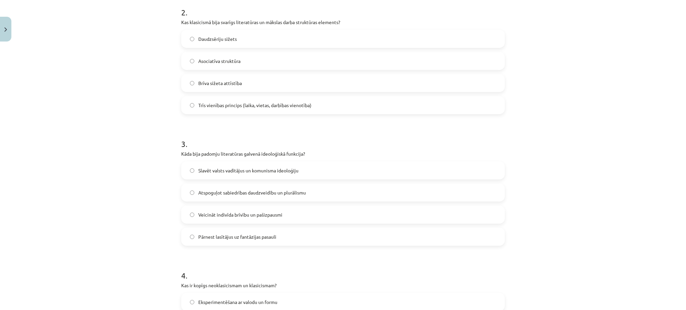
click at [231, 103] on span "Trīs vienības princips (laika, vietas, darbības vienotība)" at bounding box center [254, 105] width 113 height 7
click at [210, 165] on label "Slavēt valsts vadītājus un komunisma ideoloģiju" at bounding box center [343, 170] width 322 height 17
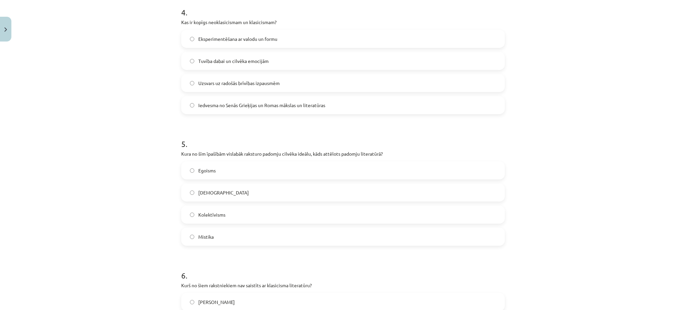
scroll to position [535, 0]
click at [226, 100] on span "Iedvesma no Senās Grieķijas un Romas mākslas un literatūras" at bounding box center [261, 103] width 127 height 7
click at [224, 207] on label "Kolektīvisms" at bounding box center [343, 212] width 322 height 17
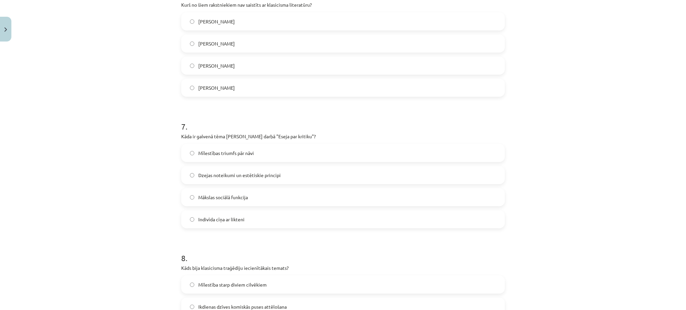
scroll to position [815, 0]
click at [244, 28] on div "Vilis Lācis" at bounding box center [343, 20] width 324 height 18
click at [240, 26] on label "Vilis Lācis" at bounding box center [343, 19] width 322 height 17
click at [224, 182] on label "Dzejas noteikumi un estētiskie principi" at bounding box center [343, 173] width 322 height 17
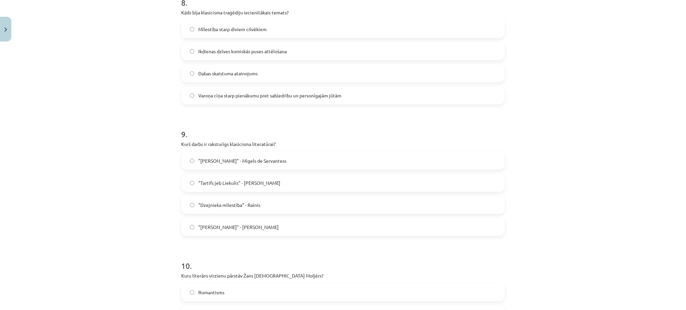
scroll to position [1073, 0]
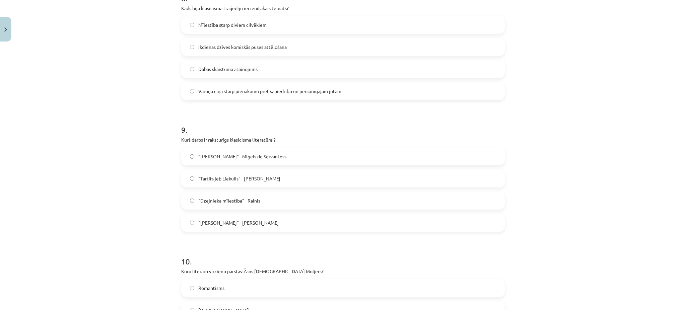
click at [243, 176] on span ""Tartifs jeb Liekulis" - Žans Batists Moljērs" at bounding box center [239, 178] width 82 height 7
click at [251, 89] on span "Varoņa cīņa starp pienākumu pret sabiedrību un personīgajām jūtām" at bounding box center [269, 91] width 143 height 7
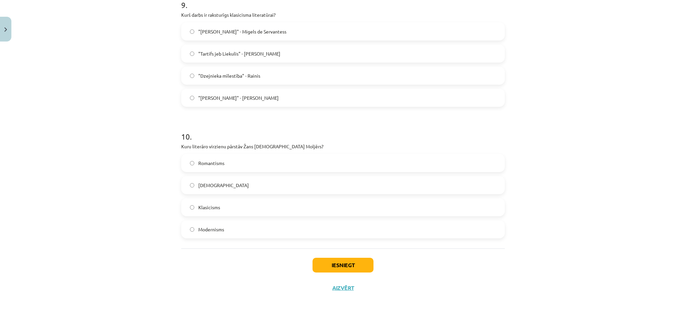
scroll to position [1204, 0]
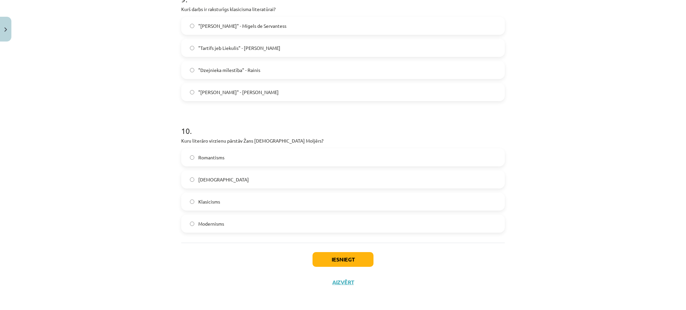
click at [214, 203] on span "Klasicisms" at bounding box center [209, 201] width 22 height 7
click at [334, 253] on button "Iesniegt" at bounding box center [343, 259] width 61 height 15
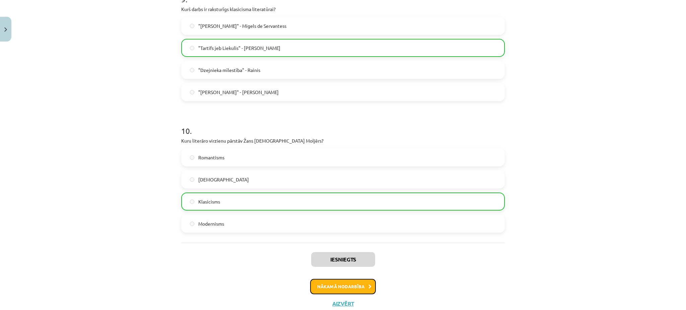
click at [361, 287] on button "Nākamā nodarbība" at bounding box center [343, 286] width 66 height 15
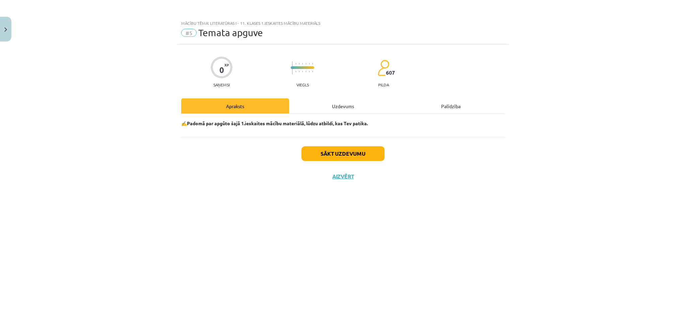
scroll to position [0, 0]
click at [337, 111] on div "Uzdevums" at bounding box center [343, 106] width 108 height 15
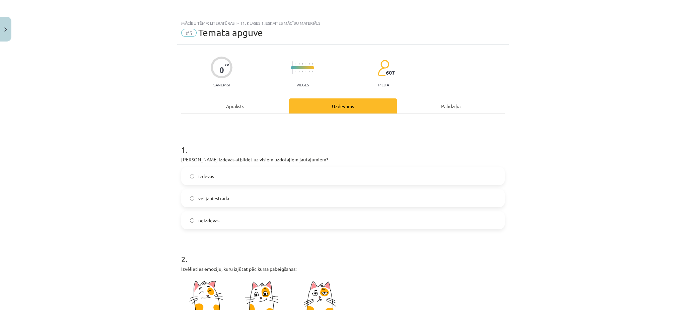
scroll to position [52, 0]
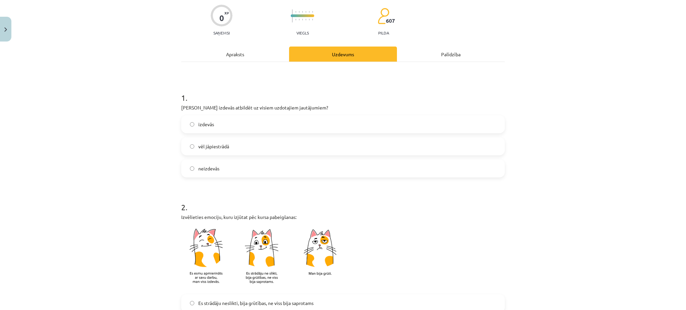
click at [249, 116] on label "izdevās" at bounding box center [343, 124] width 322 height 17
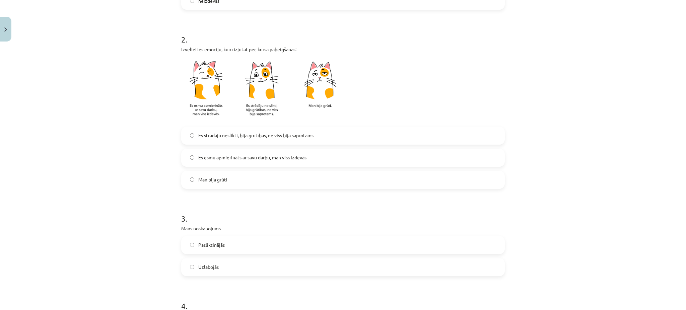
scroll to position [226, 0]
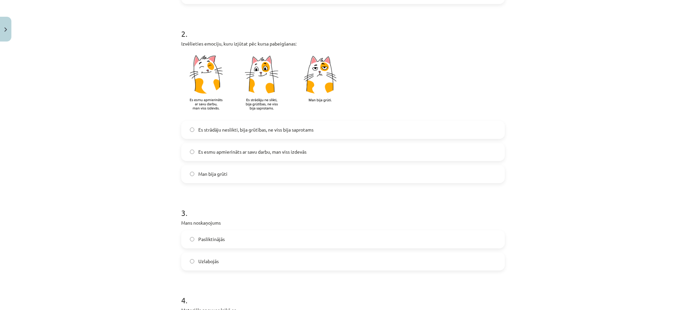
click at [243, 151] on span "Es esmu apmierināts ar savu darbu, man viss izdevās" at bounding box center [252, 151] width 108 height 7
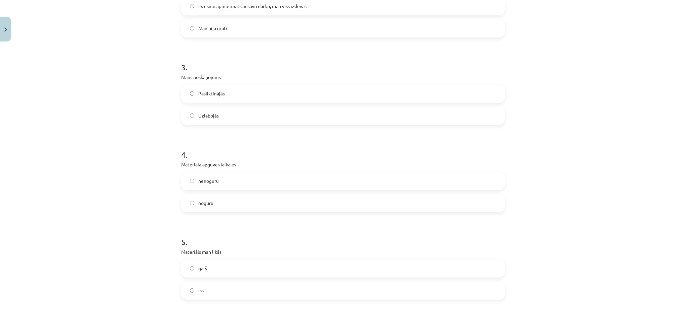
scroll to position [373, 0]
click at [227, 114] on label "Uzlabojās" at bounding box center [343, 114] width 322 height 17
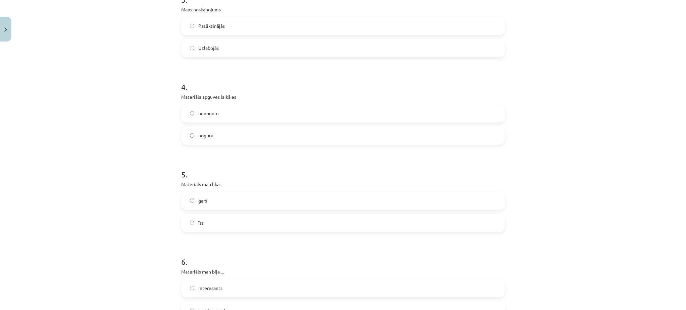
click at [226, 111] on label "nenoguru" at bounding box center [343, 113] width 322 height 17
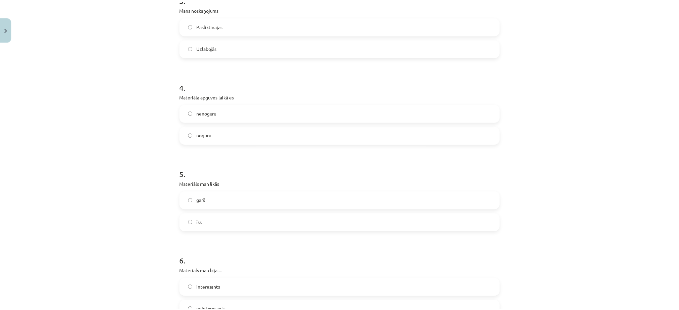
scroll to position [526, 0]
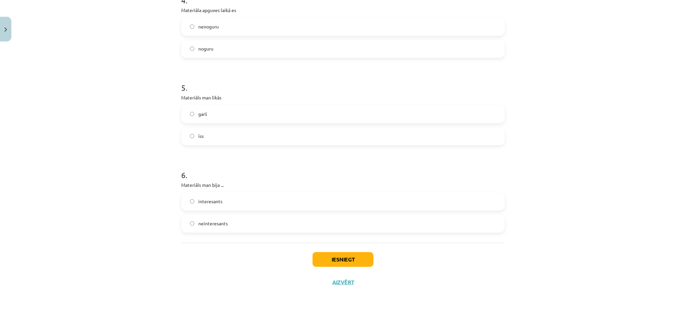
click at [215, 138] on label "īss" at bounding box center [343, 136] width 322 height 17
click at [219, 200] on label "interesants" at bounding box center [343, 201] width 322 height 17
click at [351, 258] on button "Iesniegt" at bounding box center [343, 259] width 61 height 15
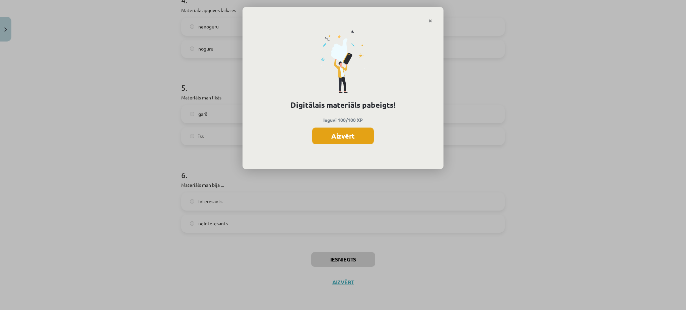
click at [348, 137] on button "Aizvērt" at bounding box center [343, 136] width 62 height 17
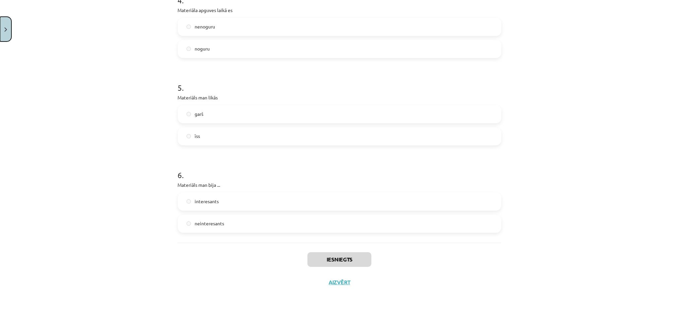
click at [6, 29] on img "Close" at bounding box center [5, 29] width 3 height 4
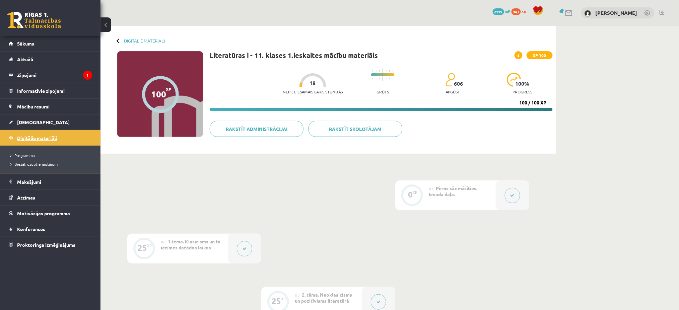
click at [57, 136] on span "Digitālie materiāli" at bounding box center [37, 138] width 40 height 6
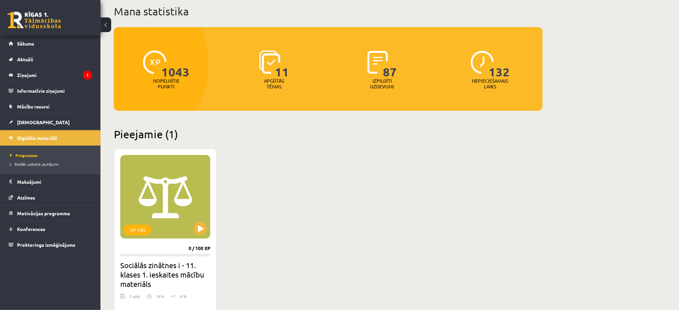
scroll to position [43, 0]
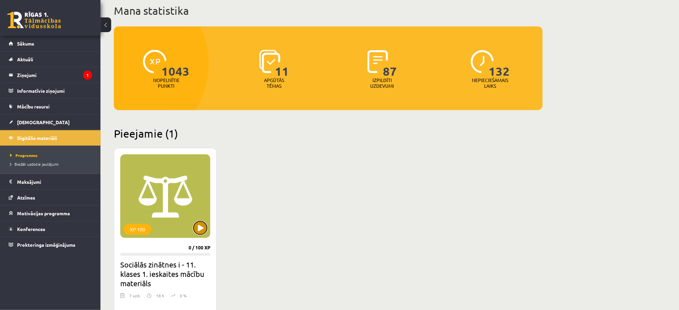
click at [200, 229] on button at bounding box center [200, 228] width 13 height 13
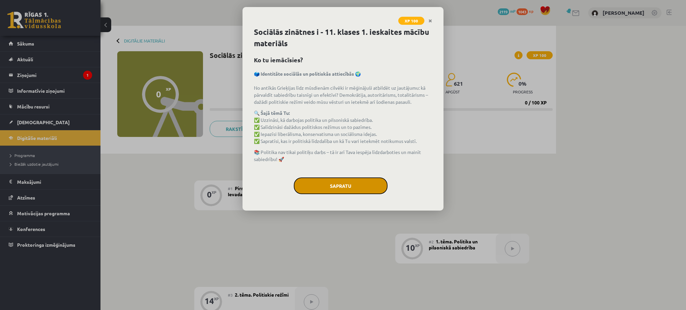
click at [322, 181] on button "Sapratu" at bounding box center [341, 186] width 94 height 17
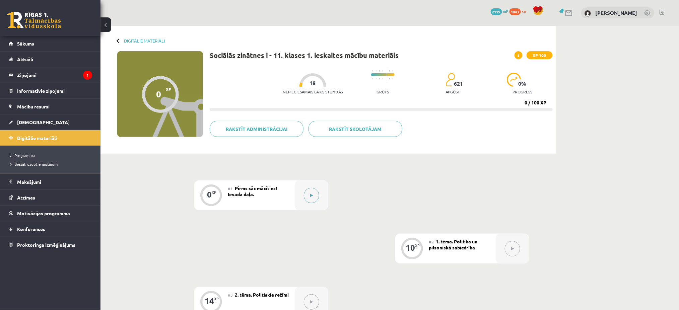
click at [314, 197] on button at bounding box center [311, 195] width 15 height 15
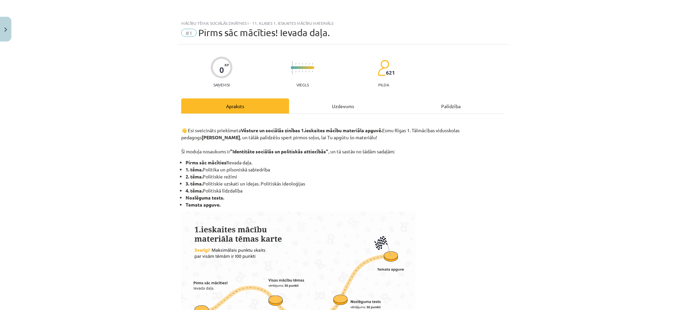
click at [320, 104] on div "Uzdevums" at bounding box center [343, 106] width 108 height 15
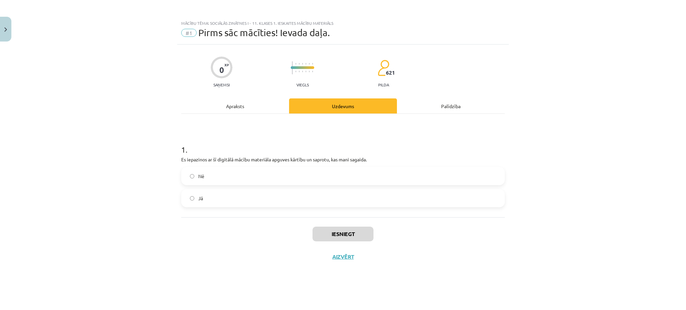
click at [254, 170] on label "Nē" at bounding box center [343, 176] width 322 height 17
click at [245, 201] on label "Jā" at bounding box center [343, 198] width 322 height 17
click at [336, 229] on button "Iesniegt" at bounding box center [343, 234] width 61 height 15
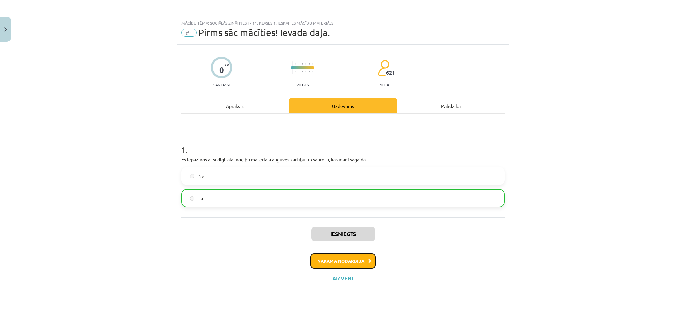
click at [351, 259] on button "Nākamā nodarbība" at bounding box center [343, 261] width 66 height 15
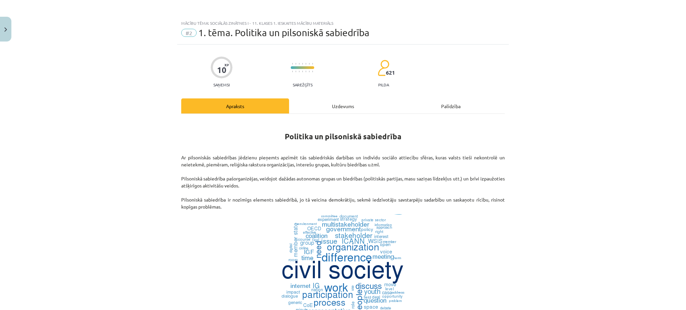
click at [332, 106] on div "Uzdevums" at bounding box center [343, 106] width 108 height 15
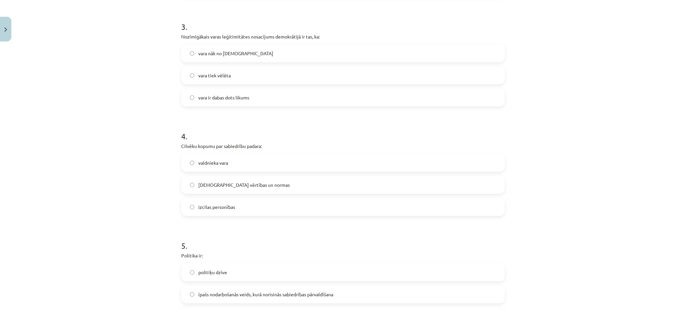
scroll to position [435, 0]
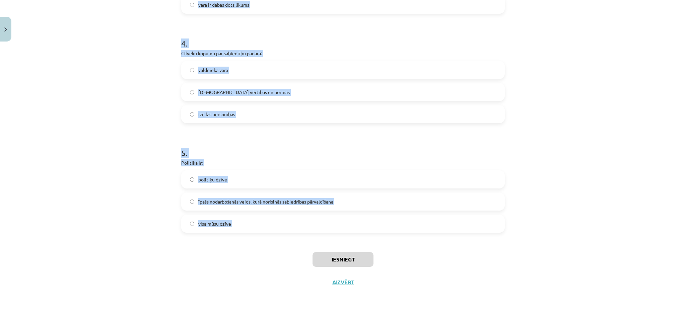
drag, startPoint x: 174, startPoint y: 140, endPoint x: 249, endPoint y: 253, distance: 135.7
copy form "Politiskā vara ir: politikas mērķis gan politikas mērķis, gan līdzeklis politik…"
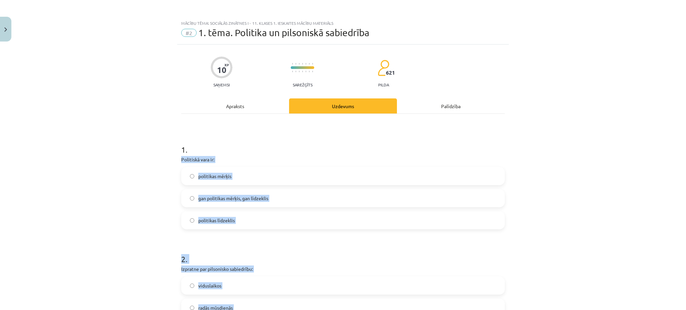
click at [92, 180] on div "Mācību tēma: Sociālās zinātnes i - 11. klases 1. ieskaites mācību materiāls #2 …" at bounding box center [343, 155] width 686 height 310
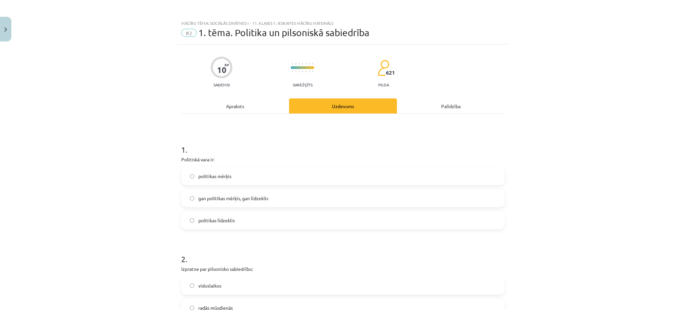
click at [207, 196] on span "gan politikas mērķis, gan līdzeklis" at bounding box center [233, 198] width 70 height 7
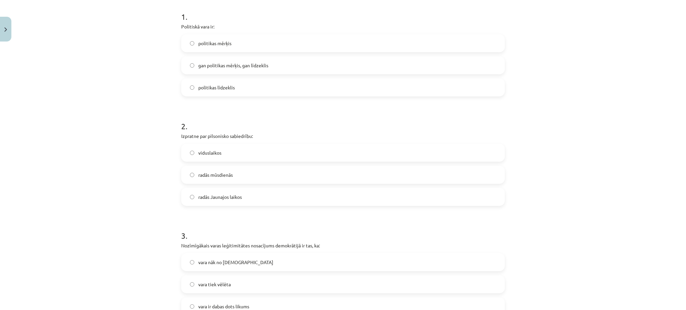
scroll to position [160, 0]
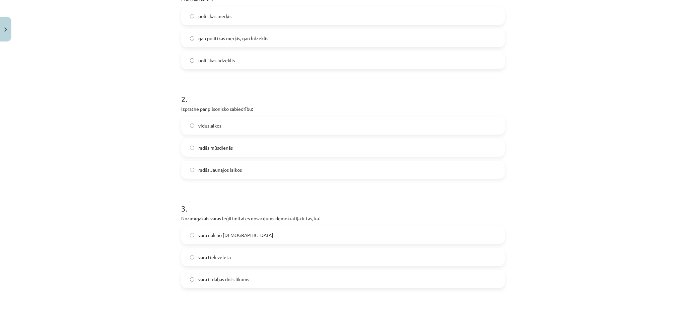
click at [232, 168] on span "radās Jaunajos laikos" at bounding box center [220, 170] width 44 height 7
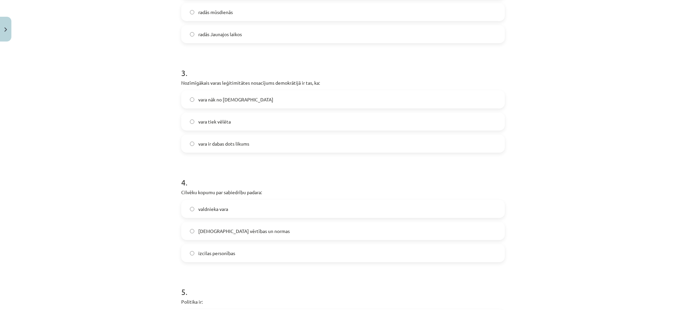
scroll to position [326, 0]
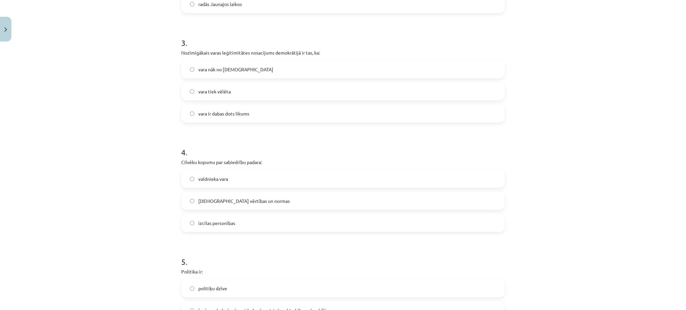
click at [227, 201] on span "kopīgās vērtības un normas" at bounding box center [243, 201] width 91 height 7
click at [242, 95] on label "vara tiek vēlēta" at bounding box center [343, 91] width 322 height 17
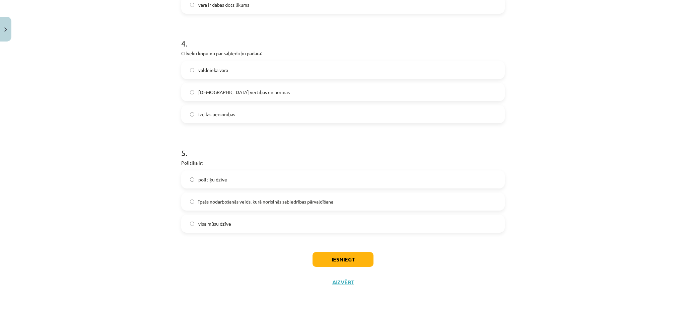
click at [229, 202] on span "īpašs nodarbošanās veids, kurā norisinās sabiedrības pārvaldīšana" at bounding box center [265, 201] width 135 height 7
click at [329, 257] on button "Iesniegt" at bounding box center [343, 259] width 61 height 15
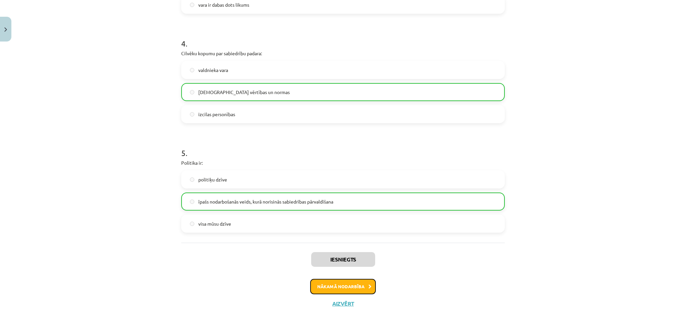
click at [369, 282] on button "Nākamā nodarbība" at bounding box center [343, 286] width 66 height 15
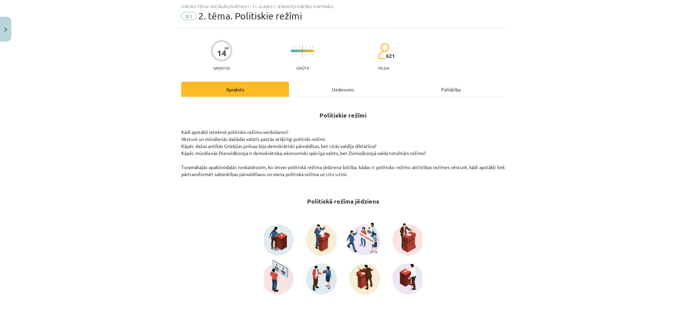
click at [334, 86] on div "Uzdevums" at bounding box center [343, 89] width 108 height 15
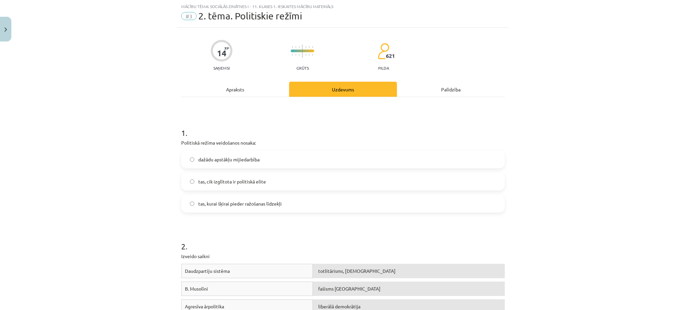
click at [219, 91] on div "Apraksts" at bounding box center [235, 89] width 108 height 15
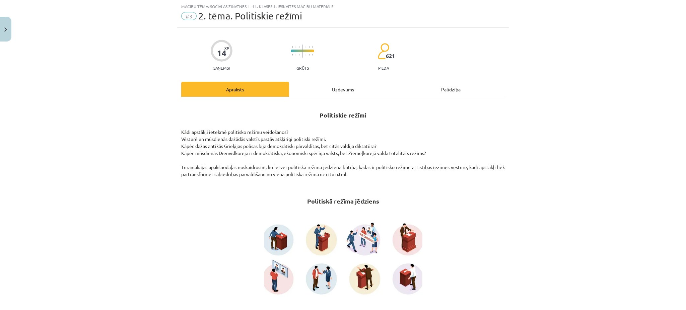
click at [324, 85] on div "Uzdevums" at bounding box center [343, 89] width 108 height 15
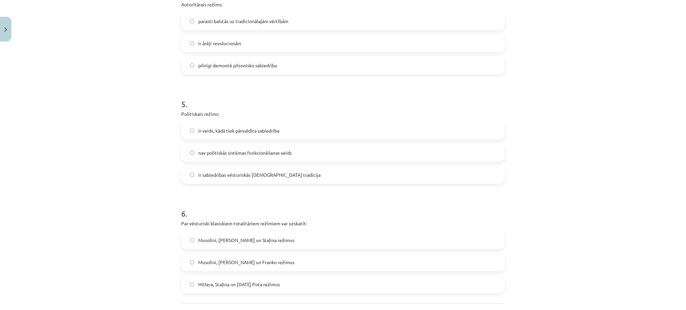
scroll to position [587, 0]
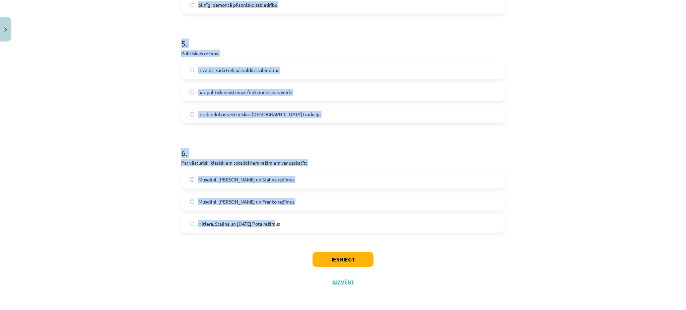
drag, startPoint x: 173, startPoint y: 143, endPoint x: 352, endPoint y: 223, distance: 196.4
click at [352, 223] on div "Mācību tēma: Sociālās zinātnes i - 11. klases 1. ieskaites mācību materiāls #3 …" at bounding box center [343, 155] width 686 height 310
copy form "Politiskā režīma veidošanos nosaka: dažādu apstākļu mijiedarbība tas, cik izglī…"
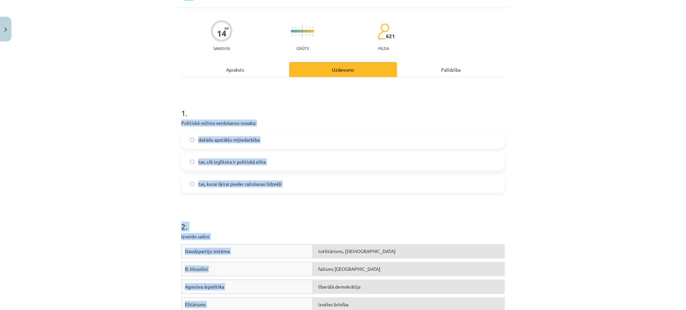
scroll to position [27, 0]
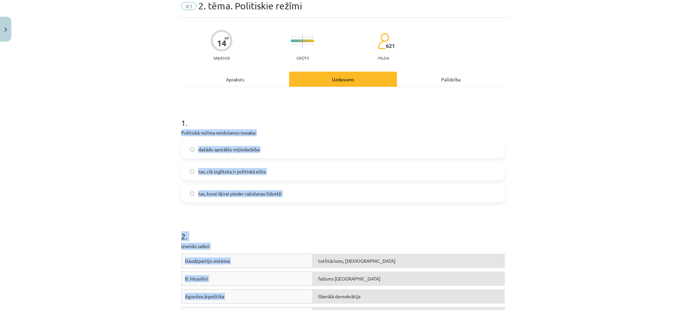
click at [140, 247] on div "Mācību tēma: Sociālās zinātnes i - 11. klases 1. ieskaites mācību materiāls #3 …" at bounding box center [343, 155] width 686 height 310
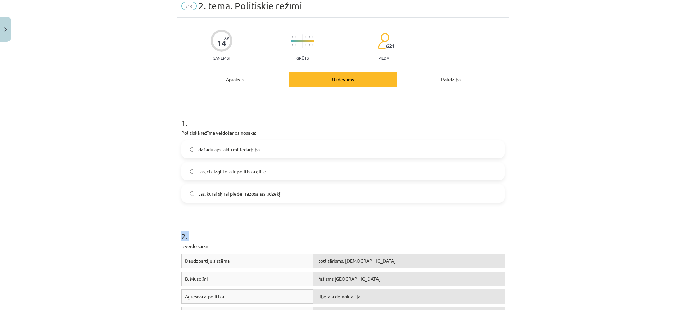
drag, startPoint x: 175, startPoint y: 245, endPoint x: 178, endPoint y: 239, distance: 7.6
click at [151, 235] on div "Mācību tēma: Sociālās zinātnes i - 11. klases 1. ieskaites mācību materiāls #3 …" at bounding box center [343, 155] width 686 height 310
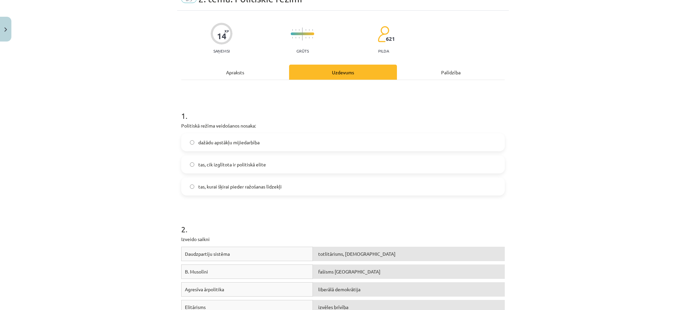
scroll to position [28, 0]
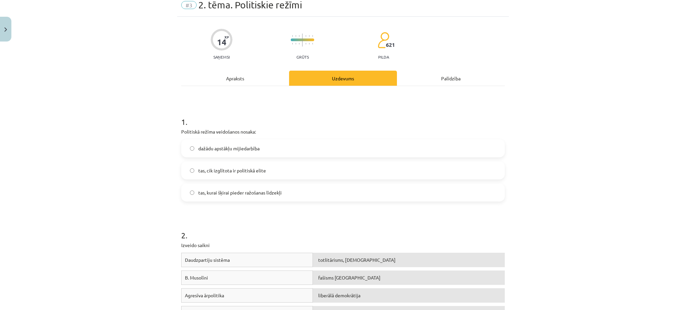
click at [229, 145] on span "dažādu apstākļu mijiedarbība" at bounding box center [228, 148] width 61 height 7
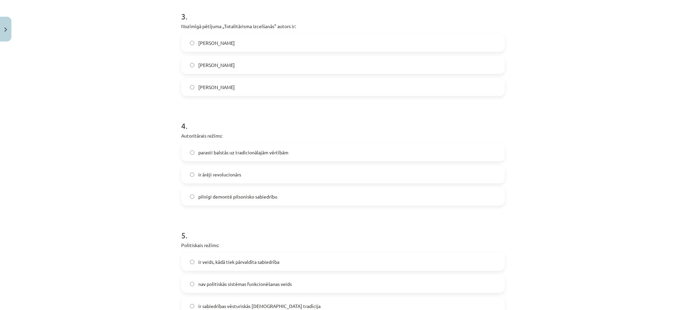
scroll to position [395, 0]
click at [217, 73] on div "Hanna Ārendte" at bounding box center [343, 64] width 324 height 18
click at [206, 61] on span "Hanna Ārendte" at bounding box center [216, 64] width 37 height 7
click at [234, 154] on span "parasti balstās uz tradicionālajām vērtībām" at bounding box center [243, 151] width 90 height 7
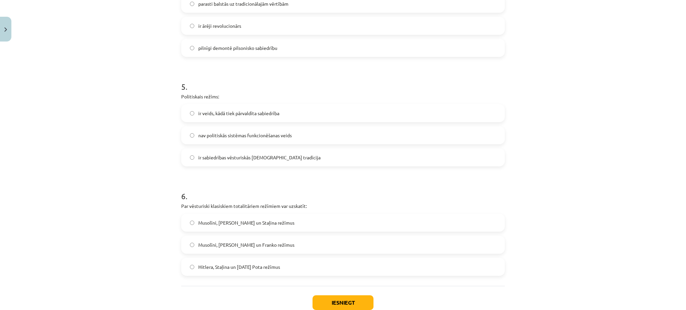
scroll to position [548, 0]
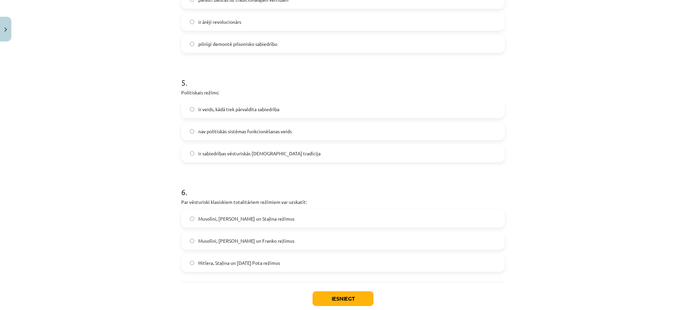
click at [249, 108] on span "ir veids, kādā tiek pārvaldīta sabiedrība" at bounding box center [238, 109] width 81 height 7
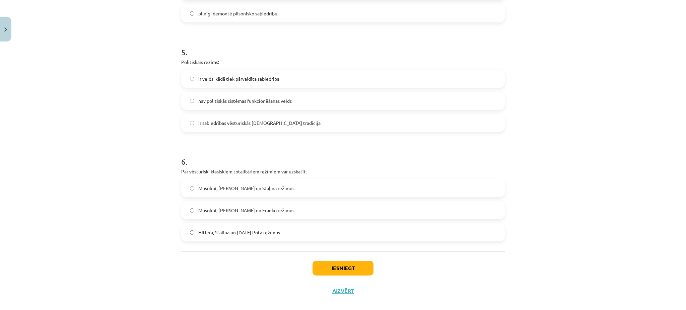
scroll to position [587, 0]
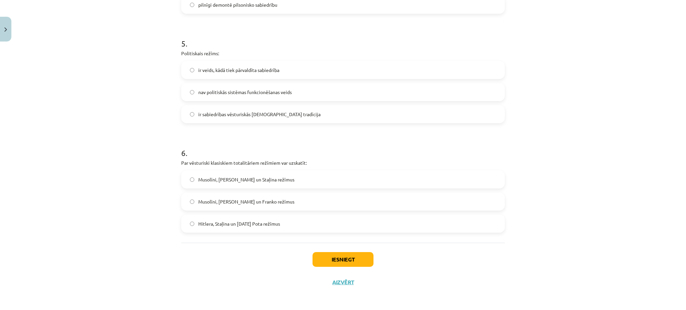
click at [263, 185] on label "Musolīni, Hitlera un Staļina režīmus" at bounding box center [343, 179] width 322 height 17
click at [328, 258] on button "Iesniegt" at bounding box center [343, 260] width 61 height 15
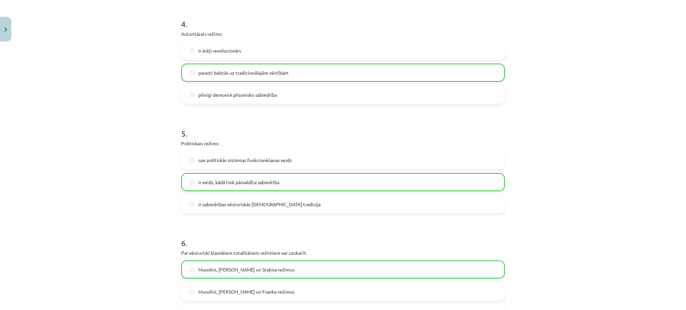
scroll to position [608, 0]
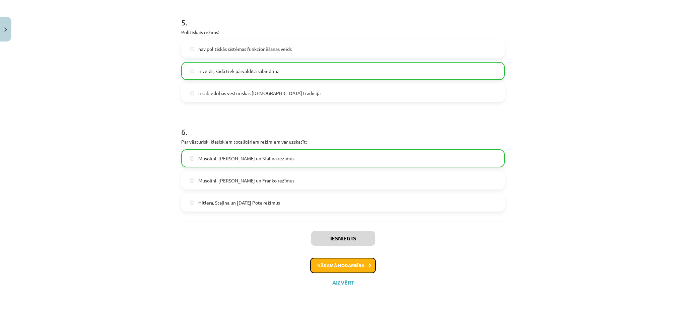
click at [360, 260] on button "Nākamā nodarbība" at bounding box center [343, 265] width 66 height 15
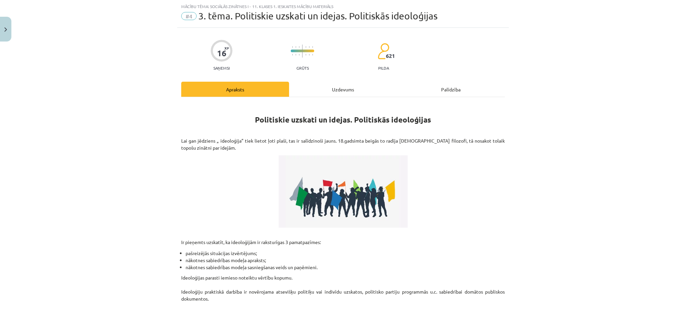
click at [342, 89] on div "Uzdevums" at bounding box center [343, 89] width 108 height 15
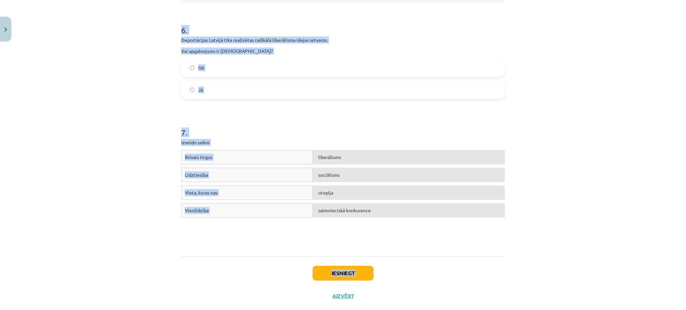
scroll to position [629, 0]
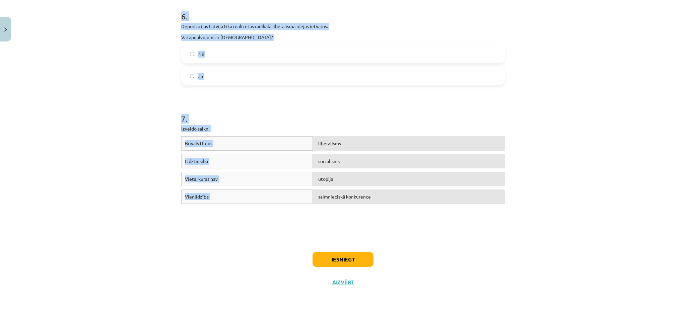
drag, startPoint x: 174, startPoint y: 139, endPoint x: 380, endPoint y: 201, distance: 214.4
copy form "Klasiskais liberālisms noliedz individuālismu un cilvēku vienlīdzību. Vai apgal…"
click at [107, 129] on div "Mācību tēma: Sociālās zinātnes i - 11. klases 1. ieskaites mācību materiāls #4 …" at bounding box center [343, 155] width 686 height 310
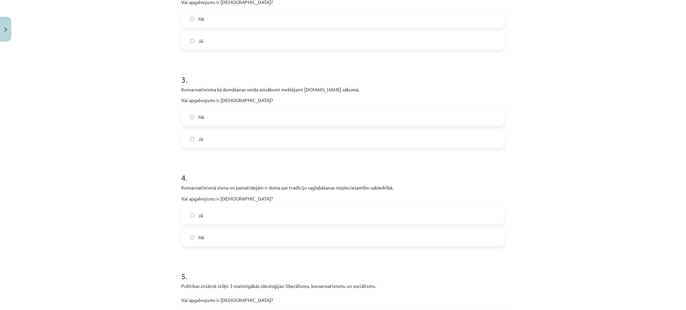
scroll to position [0, 0]
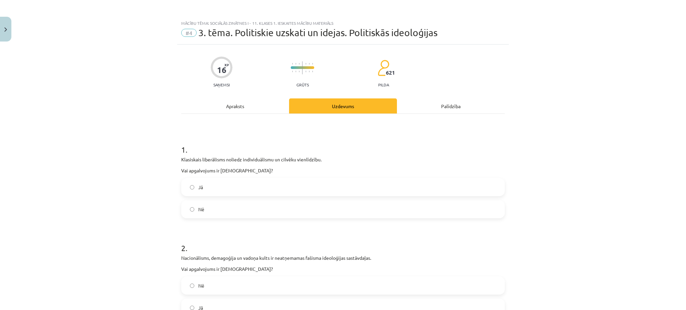
click at [198, 207] on span "Nē" at bounding box center [201, 209] width 6 height 7
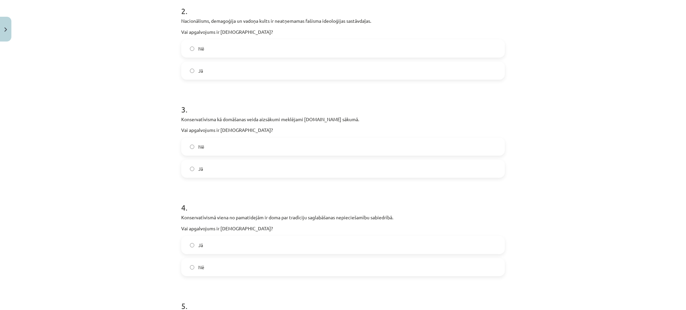
scroll to position [238, 0]
click at [209, 70] on label "Jā" at bounding box center [343, 70] width 322 height 17
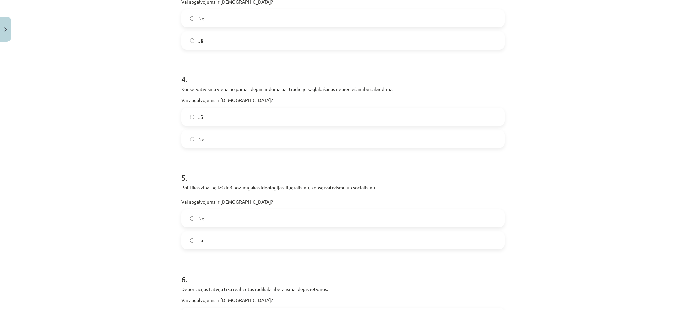
scroll to position [366, 0]
click at [204, 20] on label "Nē" at bounding box center [343, 17] width 322 height 17
click at [211, 106] on div "4 . Konservatīvismā viena no pamatidejām ir doma par tradīciju saglabāšanas nep…" at bounding box center [343, 104] width 324 height 85
click at [212, 118] on label "Jā" at bounding box center [343, 116] width 322 height 17
click at [202, 239] on label "Jā" at bounding box center [343, 240] width 322 height 17
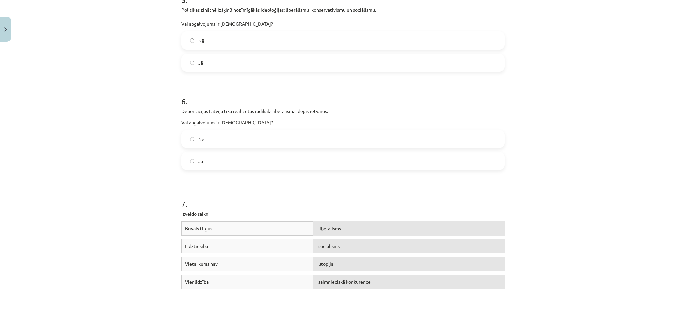
scroll to position [629, 0]
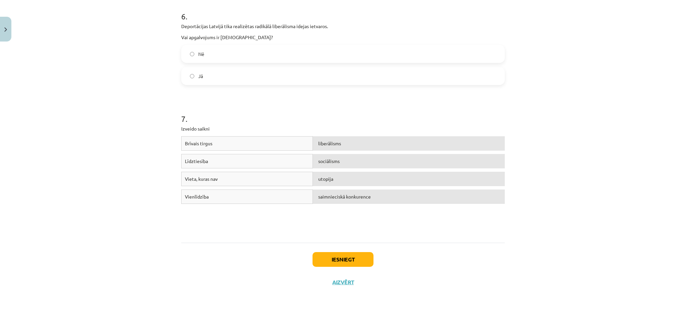
click at [223, 58] on label "Nē" at bounding box center [343, 54] width 322 height 17
drag, startPoint x: 179, startPoint y: 127, endPoint x: 235, endPoint y: 194, distance: 87.5
click at [235, 194] on div "7 . Izveido saikni Brīvais tirgus saimnieciskā konkurence Līdztiesība sociālism…" at bounding box center [343, 163] width 324 height 148
copy div "zveido saikni Brīvais tirgus saimnieciskā konkurence Līdztiesība sociālisms Vie…"
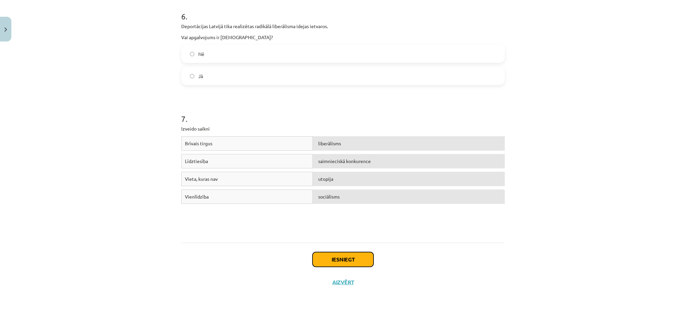
click at [324, 264] on button "Iesniegt" at bounding box center [343, 259] width 61 height 15
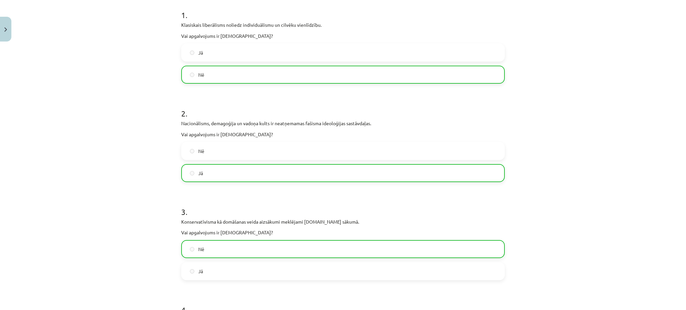
scroll to position [0, 0]
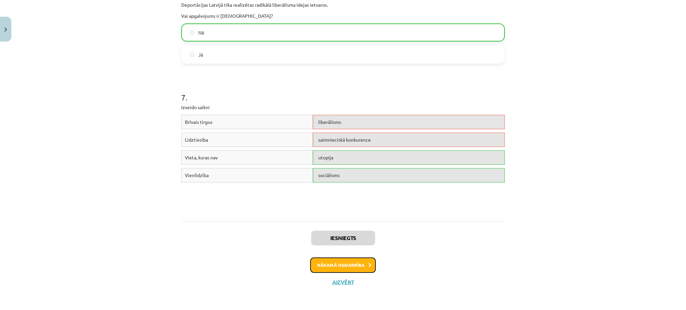
click at [350, 268] on button "Nākamā nodarbība" at bounding box center [343, 265] width 66 height 15
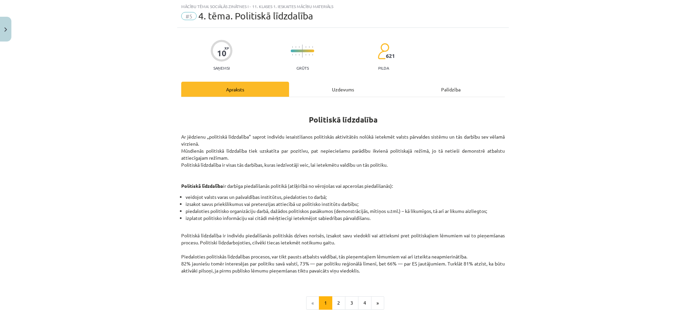
click at [322, 90] on div "Uzdevums" at bounding box center [343, 89] width 108 height 15
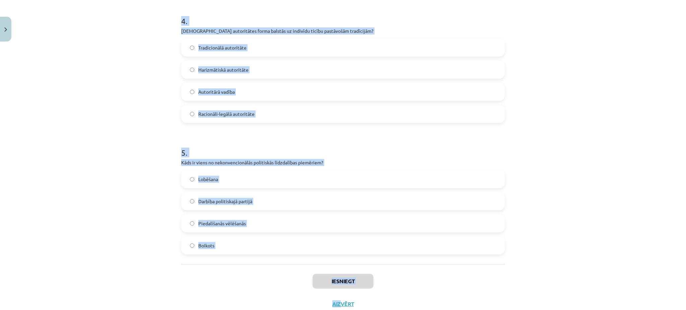
scroll to position [546, 0]
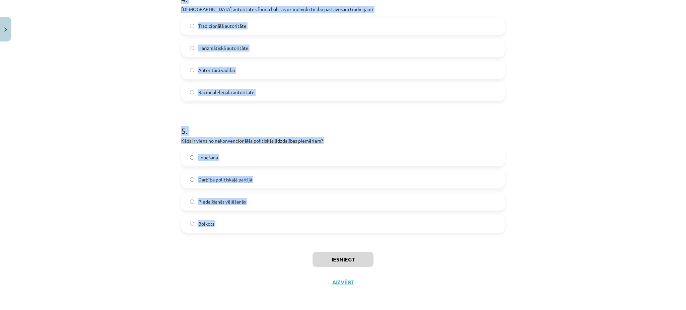
drag, startPoint x: 175, startPoint y: 143, endPoint x: 288, endPoint y: 247, distance: 152.7
copy form "Kādu vadības stilu raksturo līdera vēlme dalīties lēmumu pieņemšanas procesā ar…"
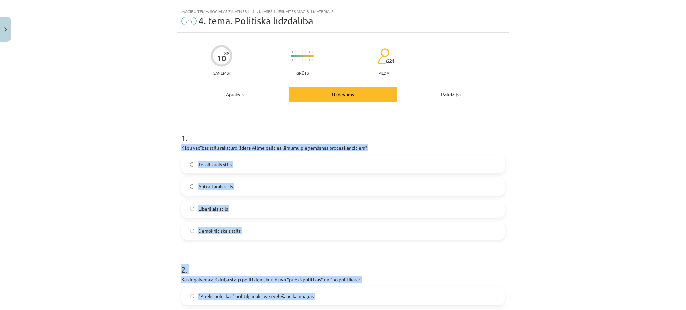
scroll to position [0, 0]
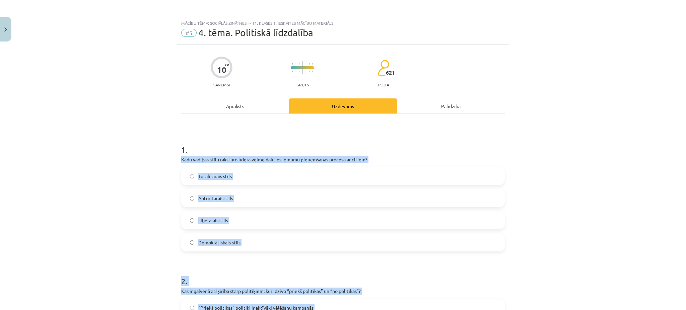
click at [121, 198] on div "Mācību tēma: Sociālās zinātnes i - 11. klases 1. ieskaites mācību materiāls #5 …" at bounding box center [343, 155] width 686 height 310
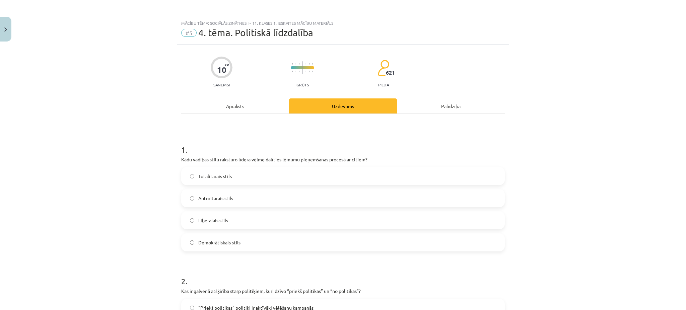
click at [209, 246] on label "Demokrātiskais stils" at bounding box center [343, 242] width 322 height 17
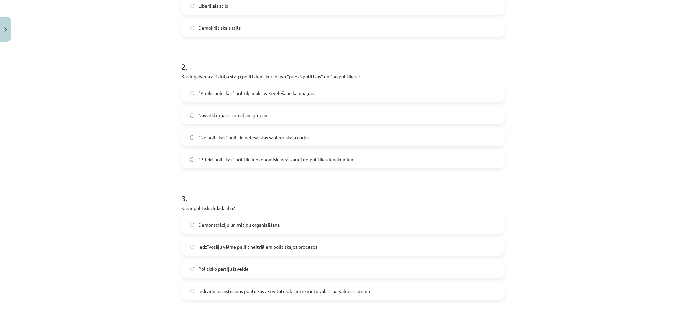
scroll to position [215, 0]
click at [209, 89] on span ""Priekš politikas" politiķi ir aktīvāki vēlēšanu kampaņās" at bounding box center [255, 92] width 115 height 7
click at [263, 163] on label ""Priekš politikas" politiķi ir ekonomiski neatkarīgi no politikas ienākumiem" at bounding box center [343, 158] width 322 height 17
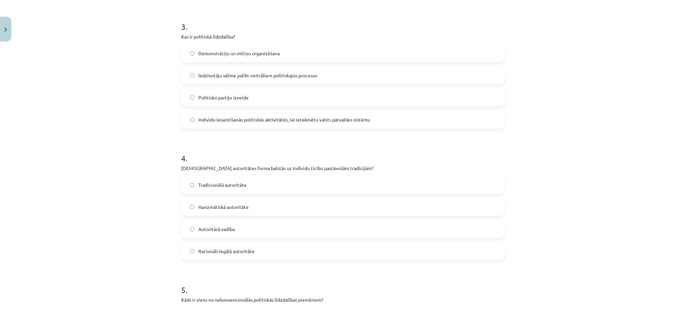
scroll to position [386, 0]
click at [219, 117] on span "Indivīdu iesaistīšanās politiskās aktivitātēs, lai ietekmētu valsts pārvaldes s…" at bounding box center [284, 119] width 172 height 7
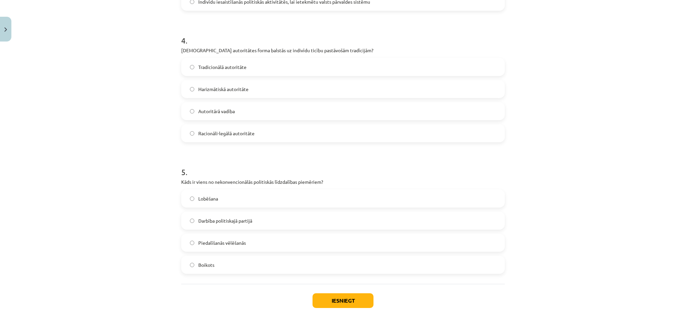
scroll to position [505, 0]
click at [229, 70] on label "Tradicionālā autoritāte" at bounding box center [343, 66] width 322 height 17
click at [238, 259] on label "Boikots" at bounding box center [343, 264] width 322 height 17
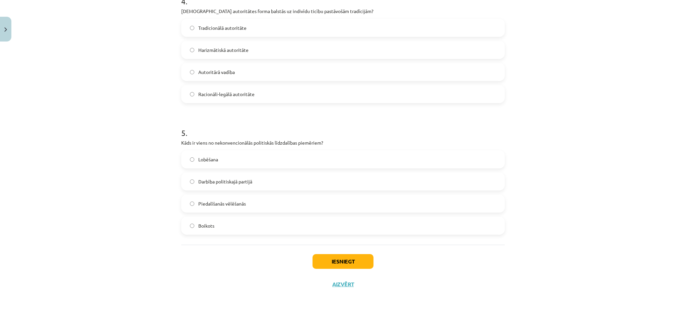
scroll to position [546, 0]
click at [324, 261] on button "Iesniegt" at bounding box center [343, 259] width 61 height 15
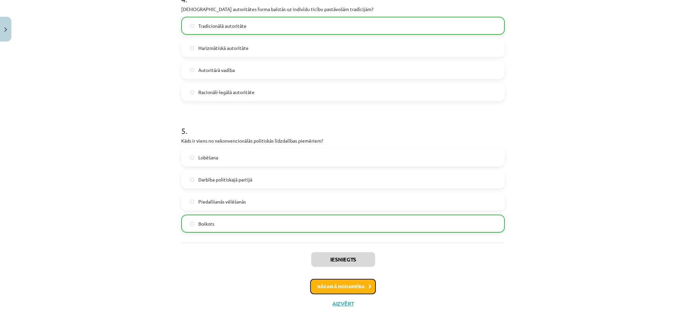
click at [338, 287] on button "Nākamā nodarbība" at bounding box center [343, 286] width 66 height 15
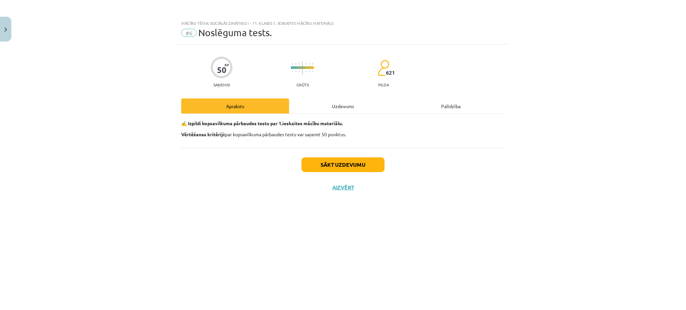
scroll to position [0, 0]
click at [339, 171] on button "Sākt uzdevumu" at bounding box center [343, 165] width 83 height 15
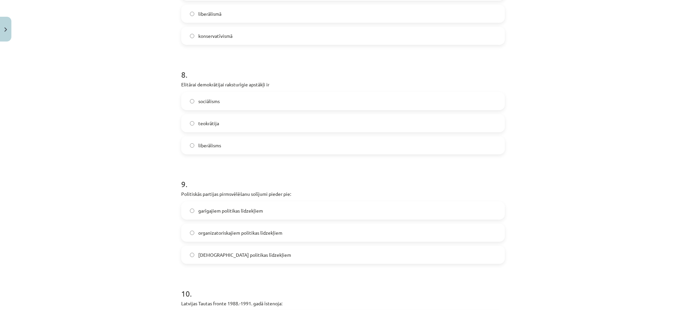
scroll to position [983, 0]
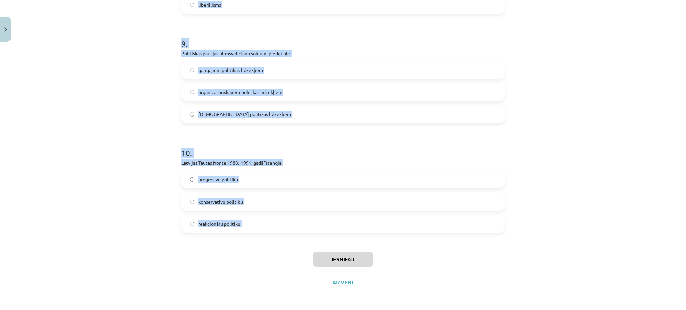
drag, startPoint x: 175, startPoint y: 116, endPoint x: 261, endPoint y: 261, distance: 168.2
copy form "Opozīcijas pilnīga ierobežošana vai likvidācija noteiktos apstākļos ir autoritā…"
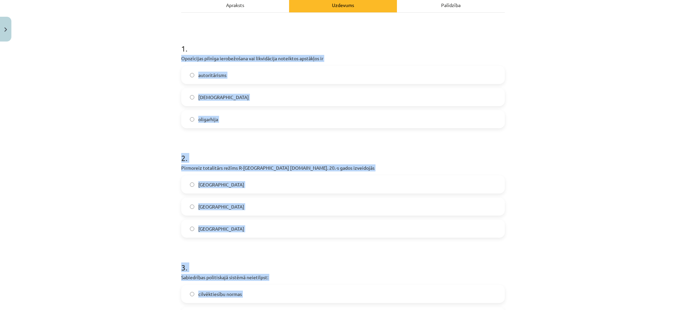
scroll to position [0, 0]
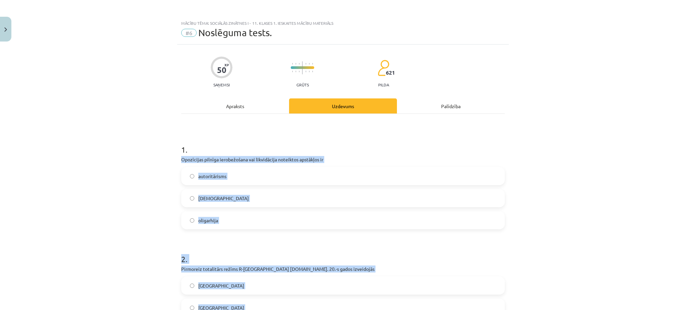
click at [143, 271] on div "Mācību tēma: Sociālās zinātnes i - 11. klases 1. ieskaites mācību materiāls #6 …" at bounding box center [343, 155] width 686 height 310
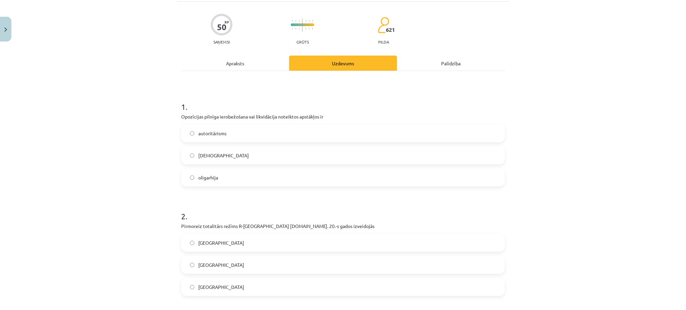
click at [199, 157] on span "totalitārisms" at bounding box center [223, 155] width 51 height 7
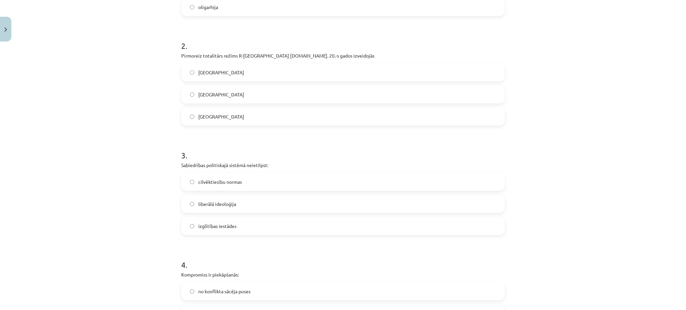
scroll to position [220, 0]
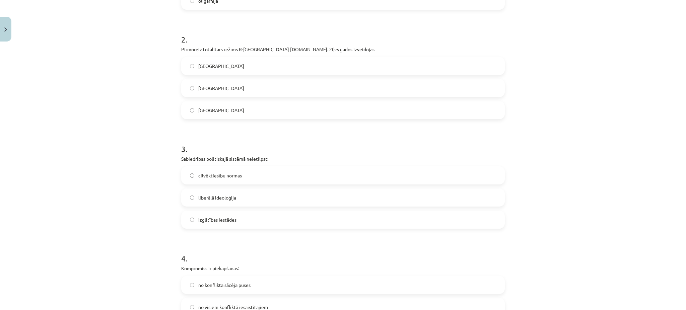
click at [204, 219] on span "izglītības iestādes" at bounding box center [217, 219] width 38 height 7
click at [227, 68] on label "Spānijā" at bounding box center [343, 66] width 322 height 17
click at [198, 111] on span "Itālijā" at bounding box center [221, 110] width 46 height 7
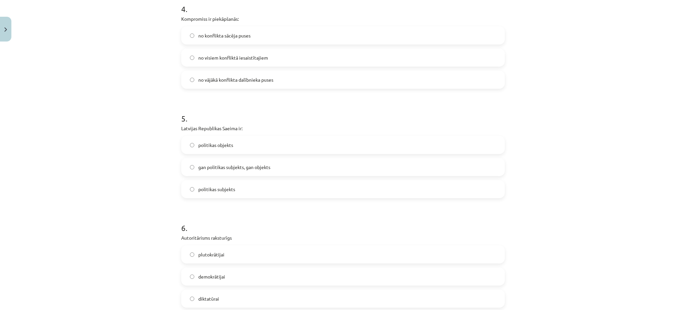
scroll to position [470, 0]
click at [210, 184] on label "politikas subjekts" at bounding box center [343, 188] width 322 height 17
click at [254, 60] on label "no visiem konfliktā iesaistītajiem" at bounding box center [343, 57] width 322 height 17
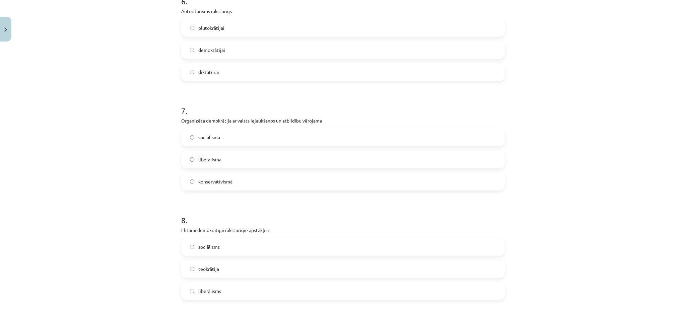
scroll to position [697, 0]
click at [203, 144] on label "sociālismā" at bounding box center [343, 136] width 322 height 17
click at [220, 74] on label "diktatūrai" at bounding box center [343, 71] width 322 height 17
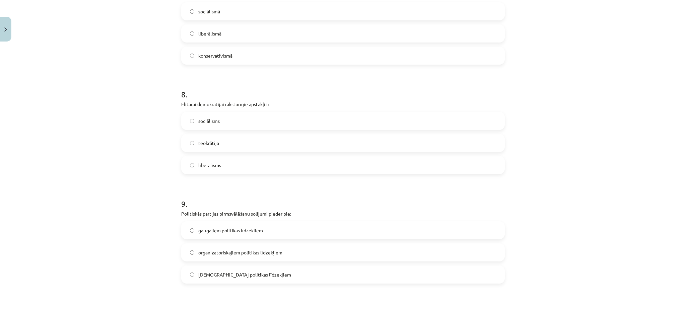
scroll to position [818, 0]
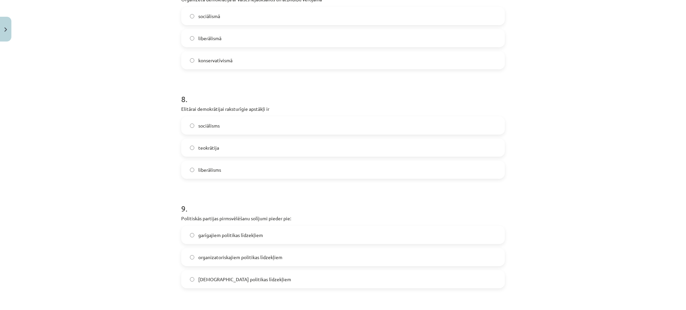
click at [214, 171] on span "liberālisms" at bounding box center [209, 170] width 23 height 7
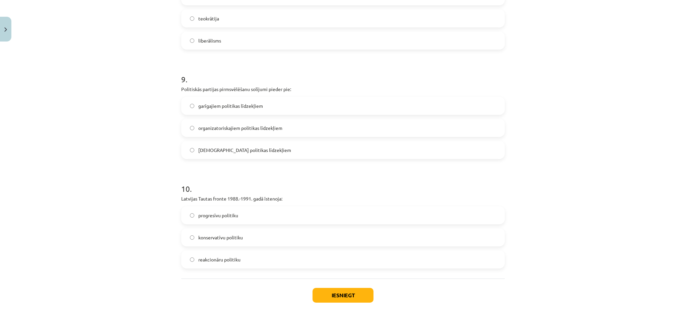
scroll to position [952, 0]
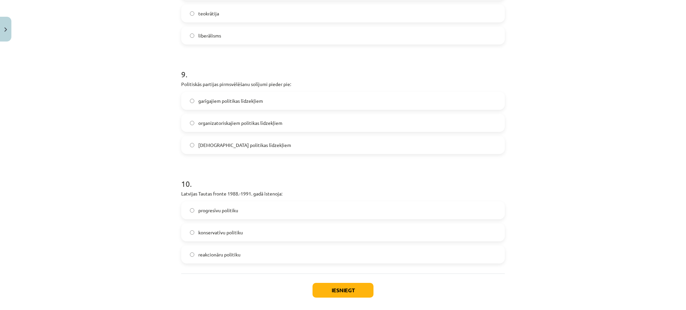
click at [233, 98] on span "garīgajiem politikas līdzekļiem" at bounding box center [230, 101] width 65 height 7
click at [208, 215] on label "progresīvu politiku" at bounding box center [343, 210] width 322 height 17
click at [343, 295] on button "Iesniegt" at bounding box center [343, 290] width 61 height 15
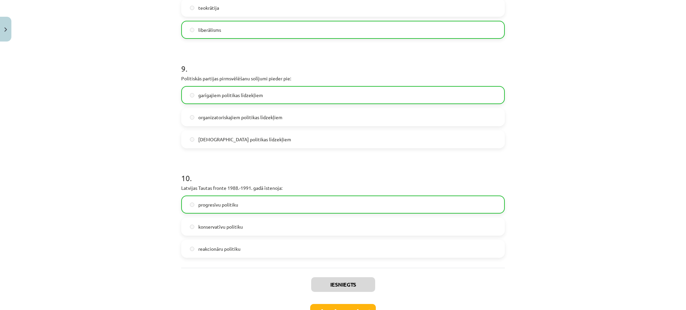
scroll to position [990, 0]
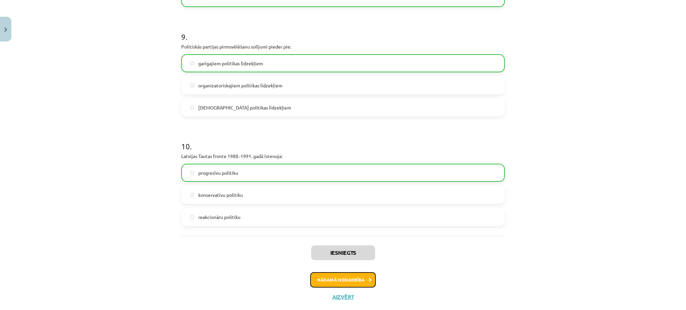
click at [347, 273] on button "Nākamā nodarbība" at bounding box center [343, 279] width 66 height 15
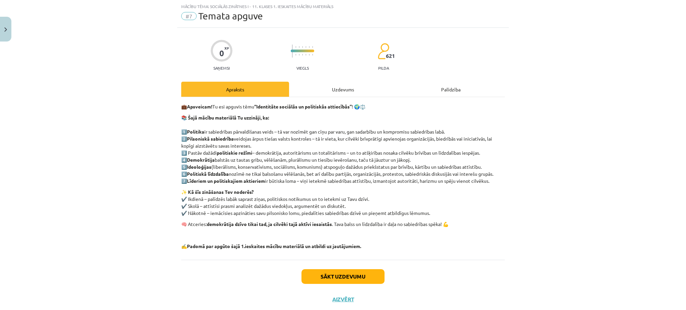
click at [331, 98] on div "💼 Apsveicam! Tu esi apguvis tēmu “Identitāte sociālās un politiskās attiecībās”…" at bounding box center [343, 178] width 324 height 163
click at [337, 97] on div "Uzdevums" at bounding box center [343, 89] width 108 height 15
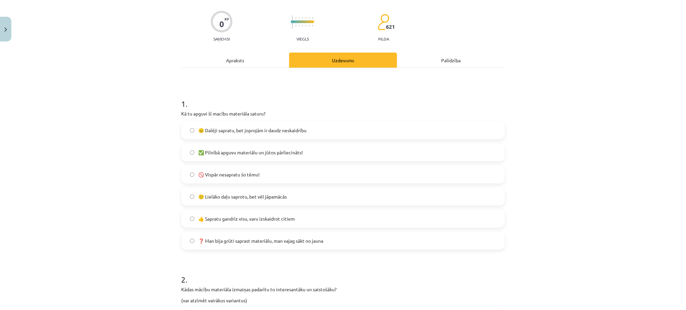
scroll to position [60, 0]
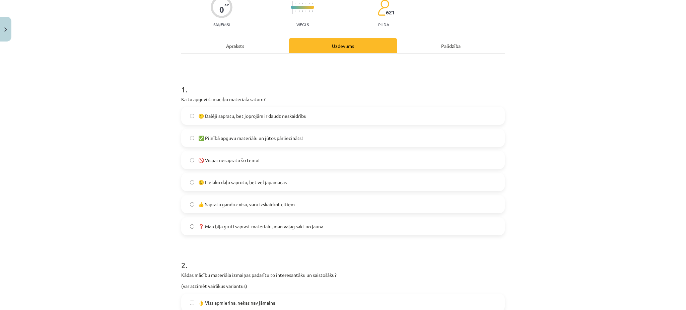
click at [282, 184] on span "🙂 Lielāko daļu saprotu, bet vēl jāpamācās" at bounding box center [242, 182] width 88 height 7
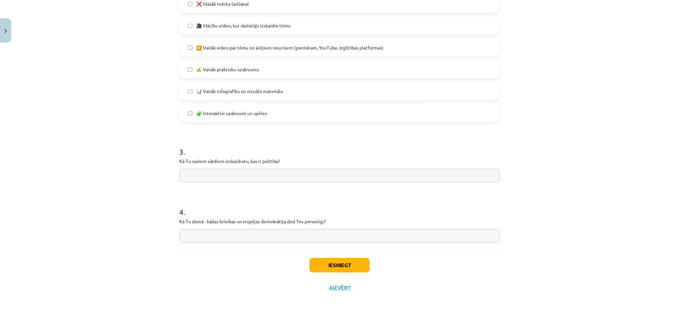
scroll to position [456, 0]
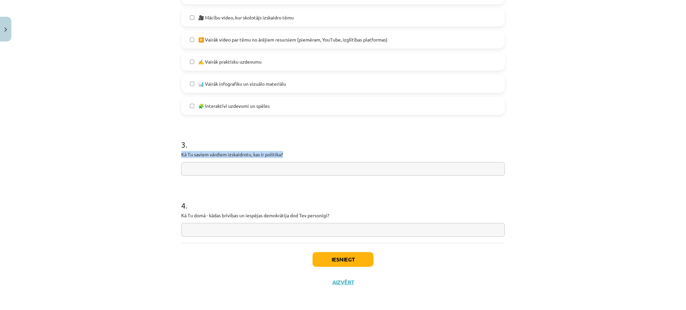
drag, startPoint x: 174, startPoint y: 152, endPoint x: 291, endPoint y: 155, distance: 116.3
copy p "Kā Tu saviem vārdiem izskaidrotu, kas ir politika?"
click at [201, 176] on input "text" at bounding box center [343, 169] width 324 height 14
paste input "**********"
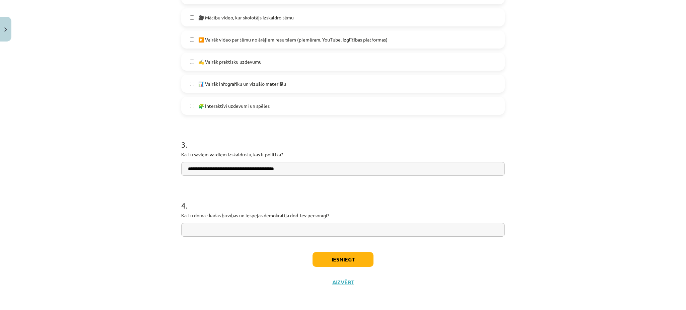
click at [187, 169] on input "**********" at bounding box center [343, 169] width 324 height 14
click at [304, 166] on input "**********" at bounding box center [343, 169] width 324 height 14
type input "**********"
drag, startPoint x: 177, startPoint y: 214, endPoint x: 343, endPoint y: 212, distance: 165.9
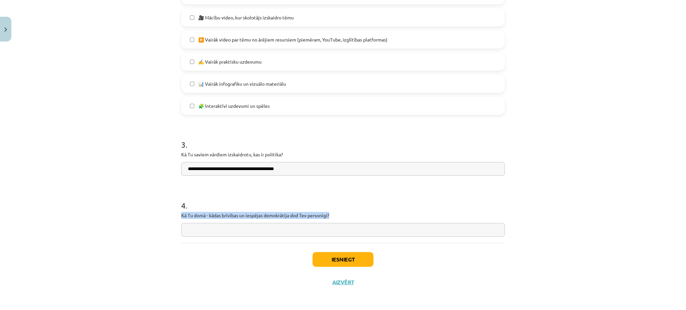
copy p "Kā Tu domā - kādas brīvības un iespējas demokrātija dod Tev personīgi?"
click at [198, 230] on input "text" at bounding box center [343, 230] width 324 height 14
paste input "**********"
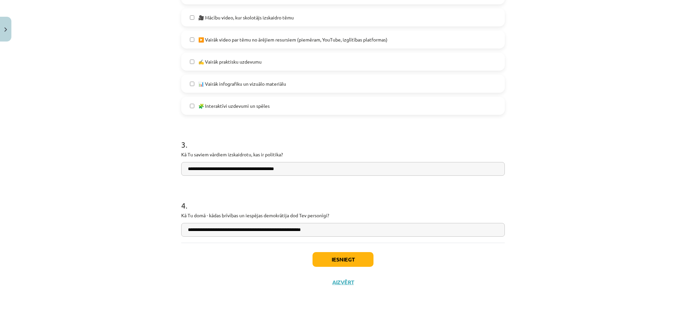
click at [187, 227] on input "**********" at bounding box center [343, 230] width 324 height 14
click at [242, 230] on input "**********" at bounding box center [343, 230] width 324 height 14
type input "**********"
click at [360, 254] on button "Iesniegt" at bounding box center [343, 259] width 61 height 15
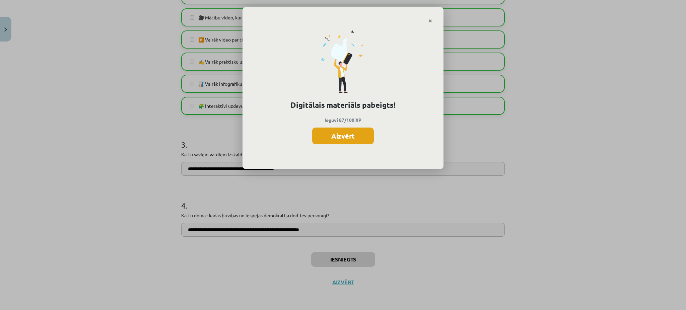
click at [340, 141] on button "Aizvērt" at bounding box center [343, 136] width 62 height 17
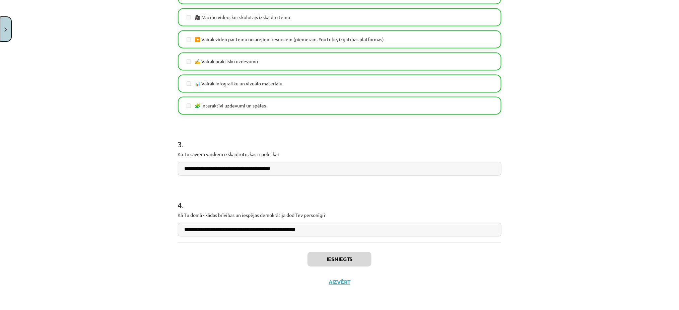
click at [7, 31] on img "Close" at bounding box center [5, 29] width 3 height 4
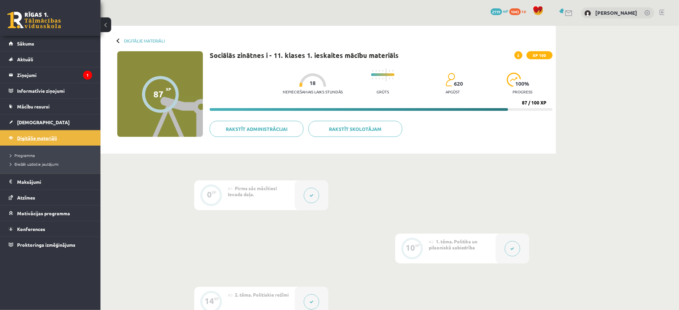
click at [52, 138] on span "Digitālie materiāli" at bounding box center [37, 138] width 40 height 6
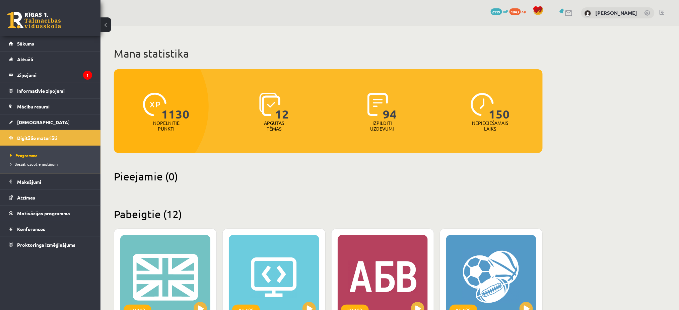
scroll to position [21, 0]
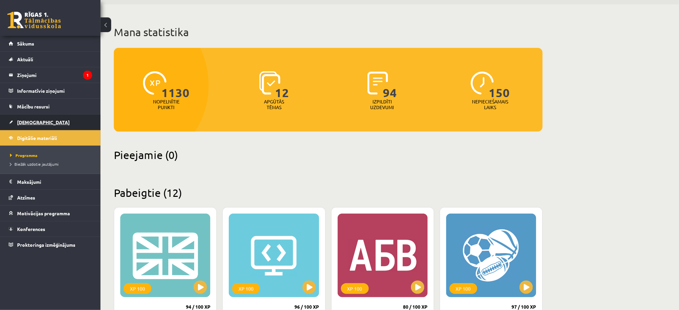
click at [61, 125] on link "[DEMOGRAPHIC_DATA]" at bounding box center [50, 122] width 83 height 15
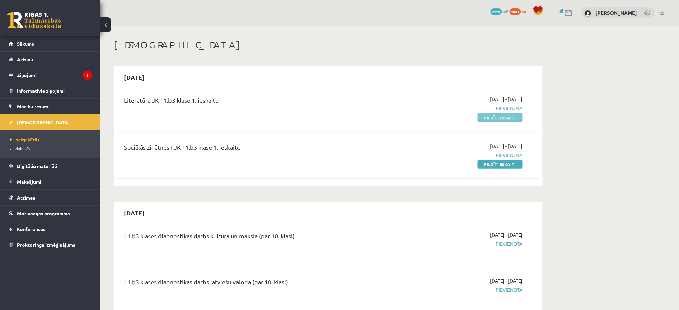
click at [505, 119] on link "Pildīt ieskaiti" at bounding box center [500, 117] width 45 height 9
click at [517, 166] on link "Pildīt ieskaiti" at bounding box center [500, 164] width 45 height 9
click at [90, 41] on link "Sākums" at bounding box center [50, 43] width 83 height 15
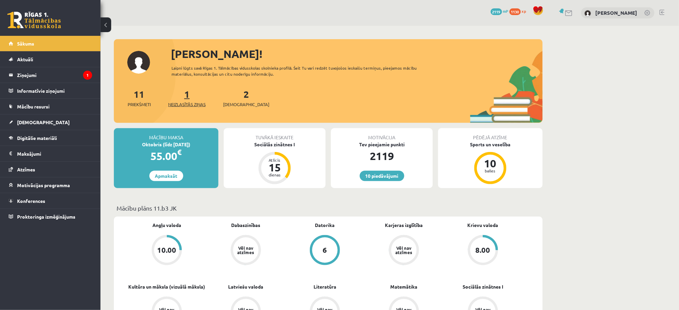
click at [190, 99] on link "1 Neizlasītās ziņas" at bounding box center [187, 98] width 38 height 20
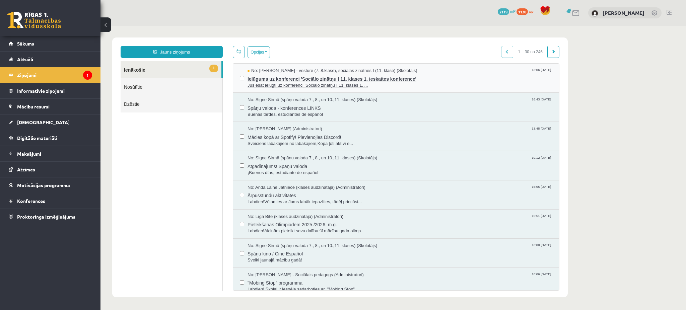
click at [297, 87] on span "Jūs esat ielūgti uz konferenci 'Sociālo zinātņu I 11. klases 1. ..." at bounding box center [400, 85] width 305 height 6
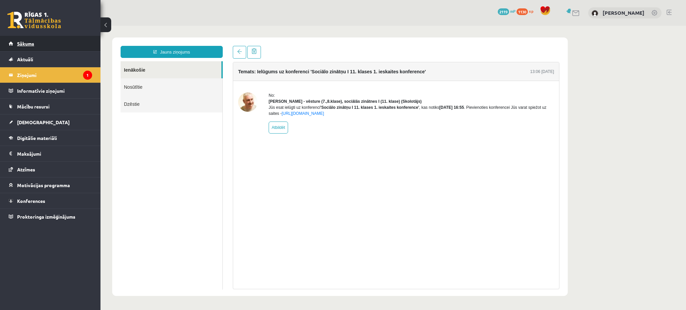
click at [71, 46] on link "Sākums" at bounding box center [50, 43] width 83 height 15
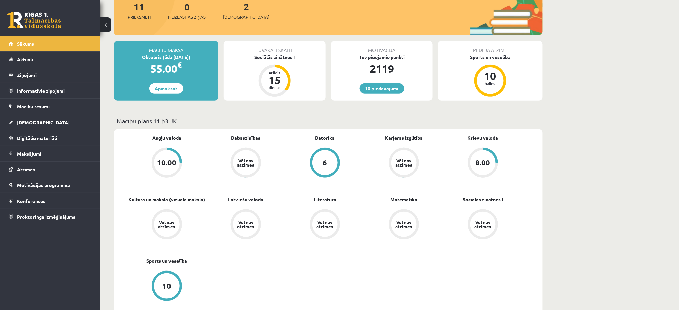
scroll to position [82, 0]
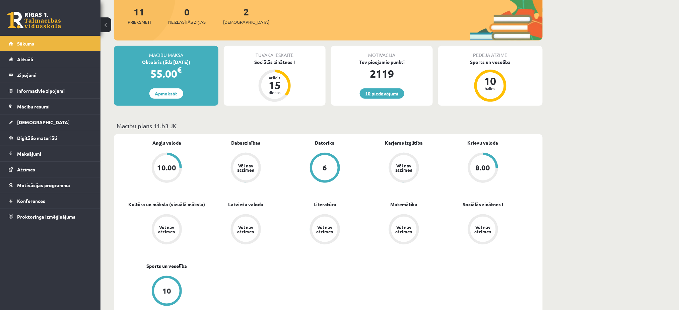
click at [382, 93] on link "10 piedāvājumi" at bounding box center [382, 93] width 45 height 10
